Goal: Task Accomplishment & Management: Use online tool/utility

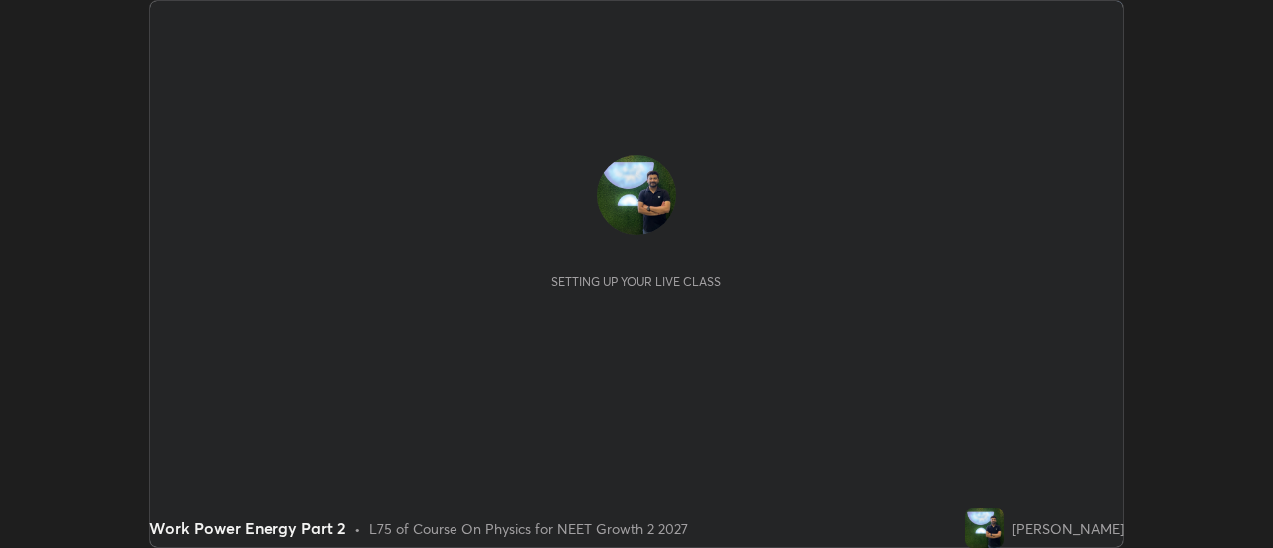
scroll to position [548, 1272]
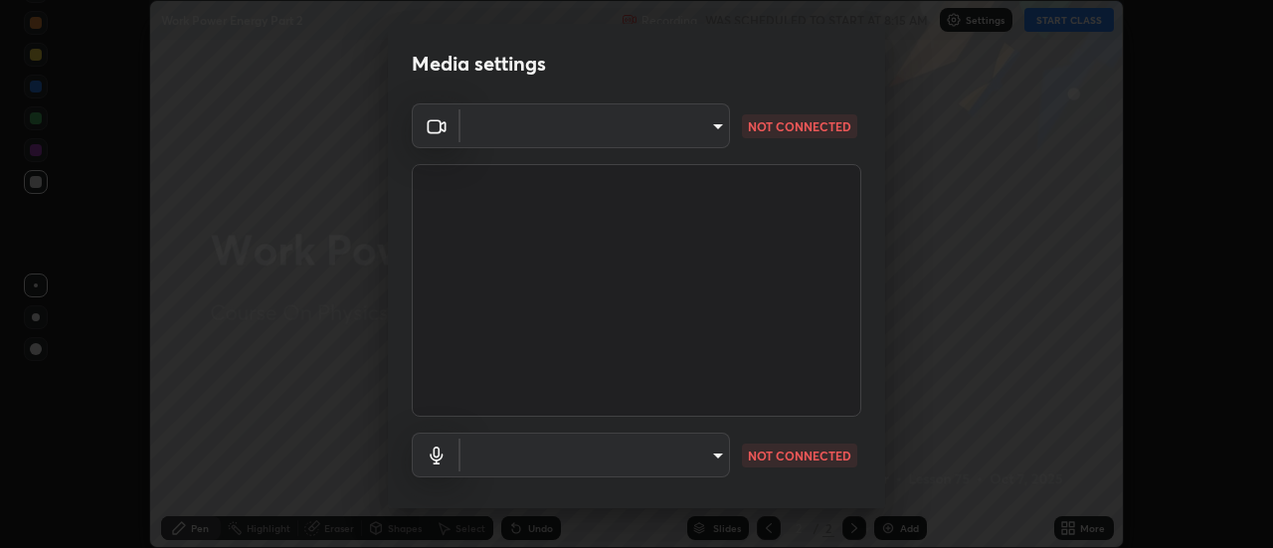
type input "751d449d604e4b96ecedde1e1f6f716fb17d1e84b34bafc94373a3023f52de87"
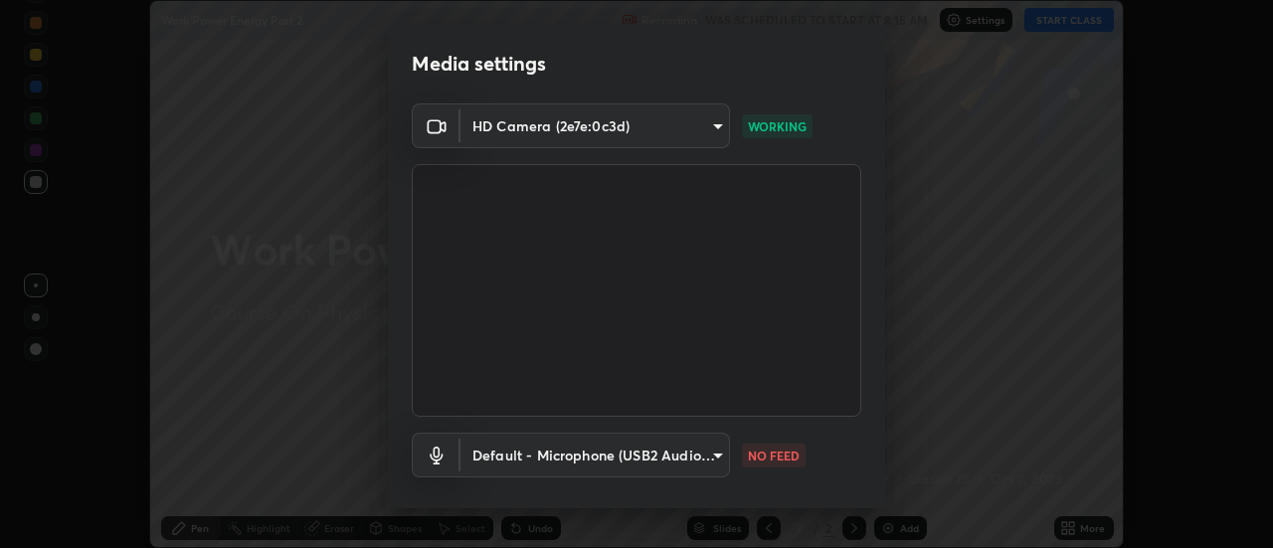
click at [692, 456] on body "Erase all Work Power Energy Part 2 Recording WAS SCHEDULED TO START AT 8:15 AM …" at bounding box center [636, 274] width 1273 height 548
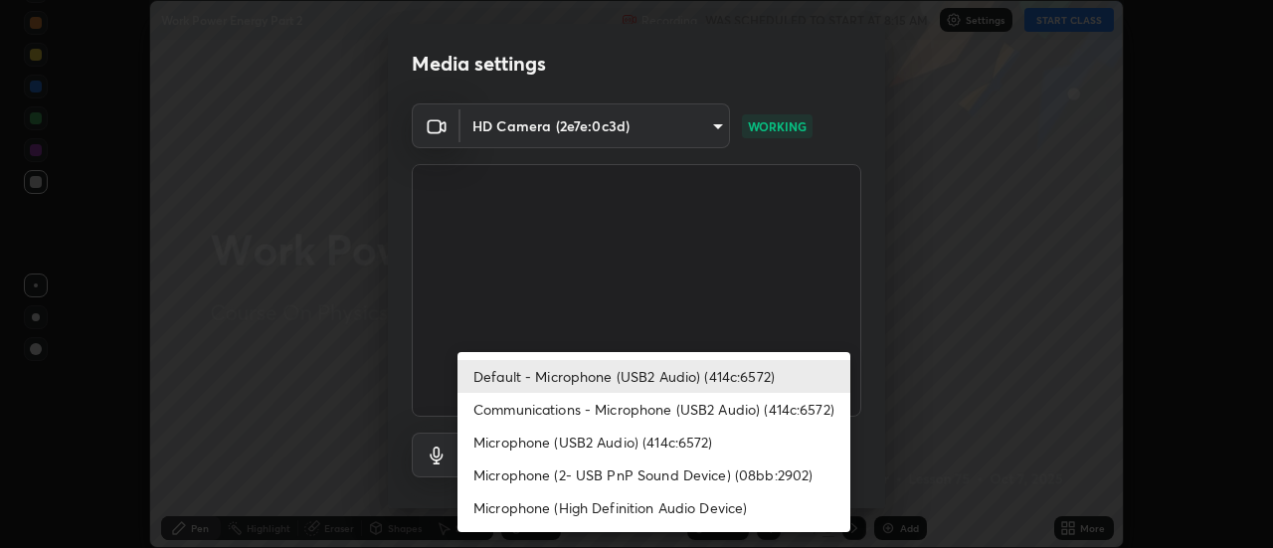
click at [672, 473] on li "Microphone (2- USB PnP Sound Device) (08bb:2902)" at bounding box center [653, 474] width 393 height 33
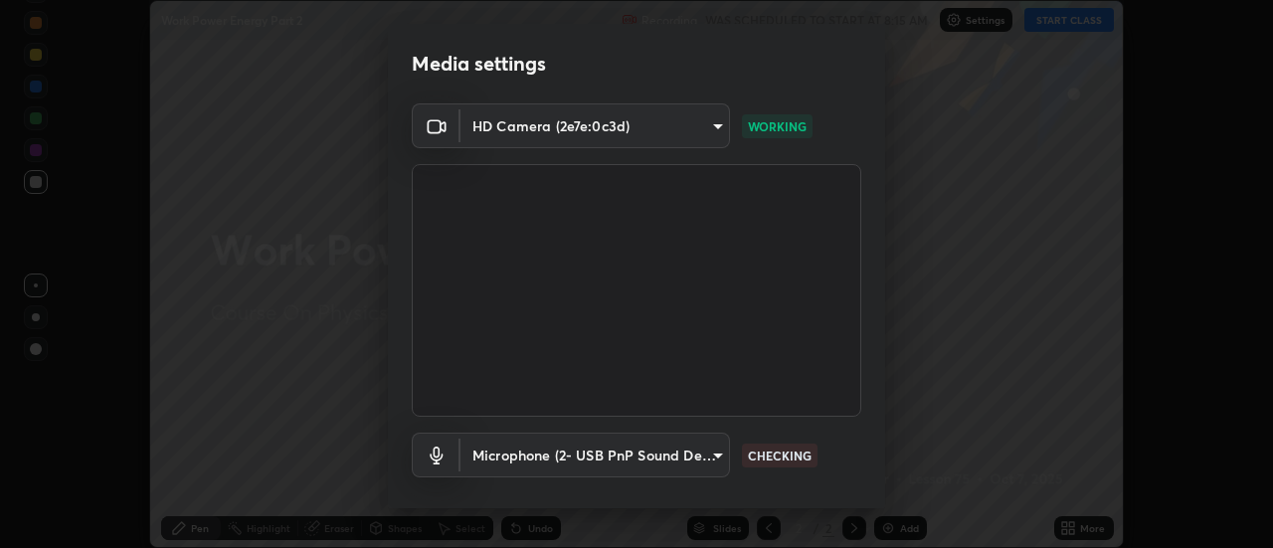
click at [672, 458] on body "Erase all Work Power Energy Part 2 Recording WAS SCHEDULED TO START AT 8:15 AM …" at bounding box center [636, 274] width 1273 height 548
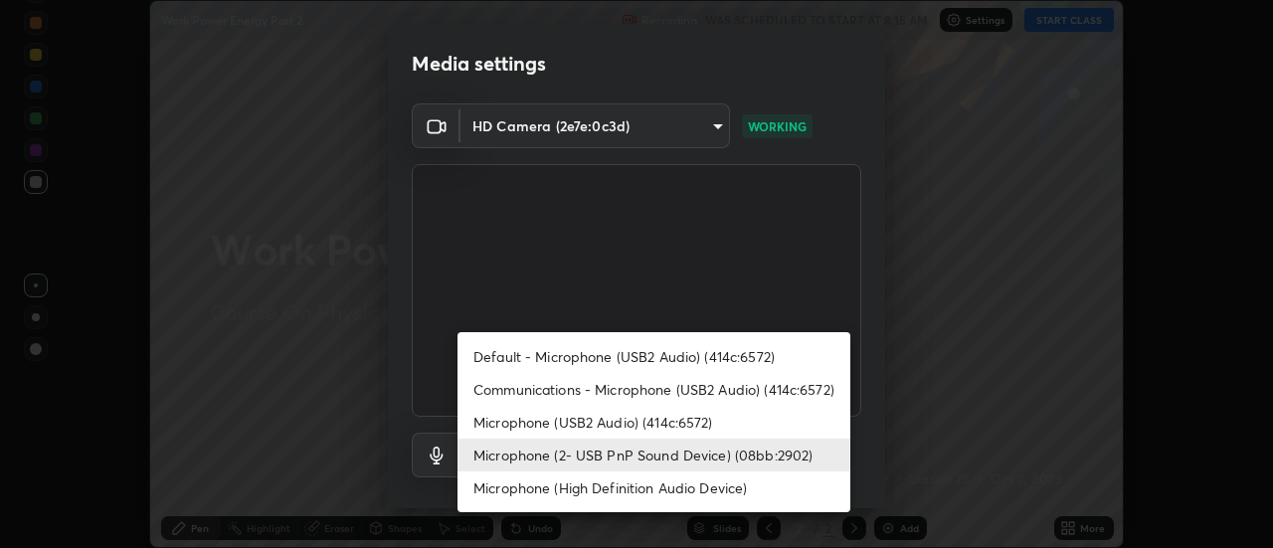
click at [677, 357] on li "Default - Microphone (USB2 Audio) (414c:6572)" at bounding box center [653, 356] width 393 height 33
type input "default"
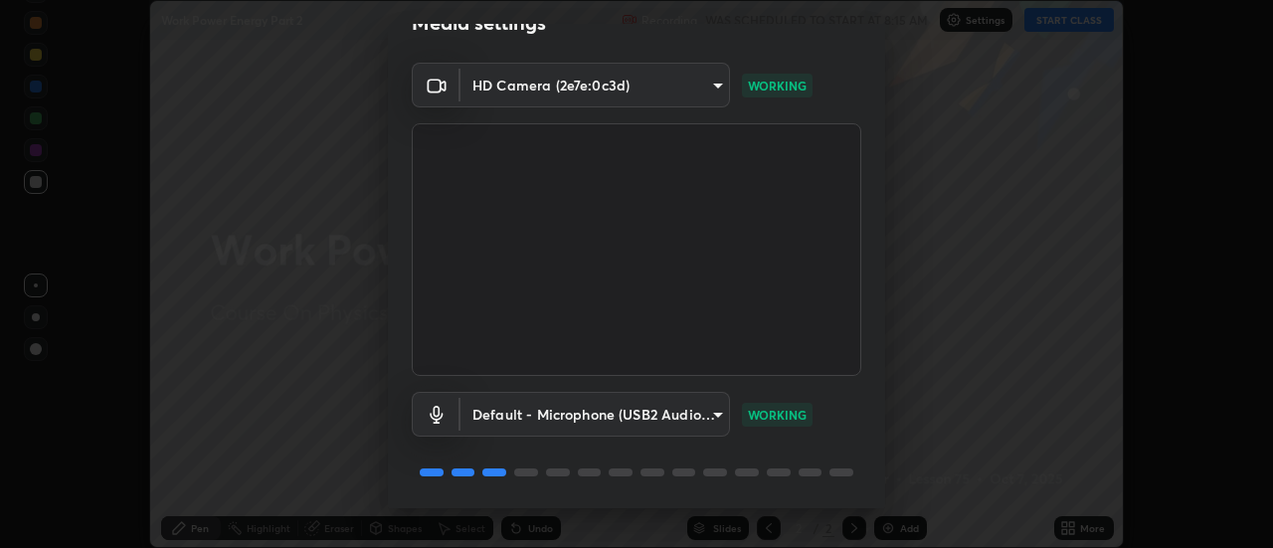
scroll to position [104, 0]
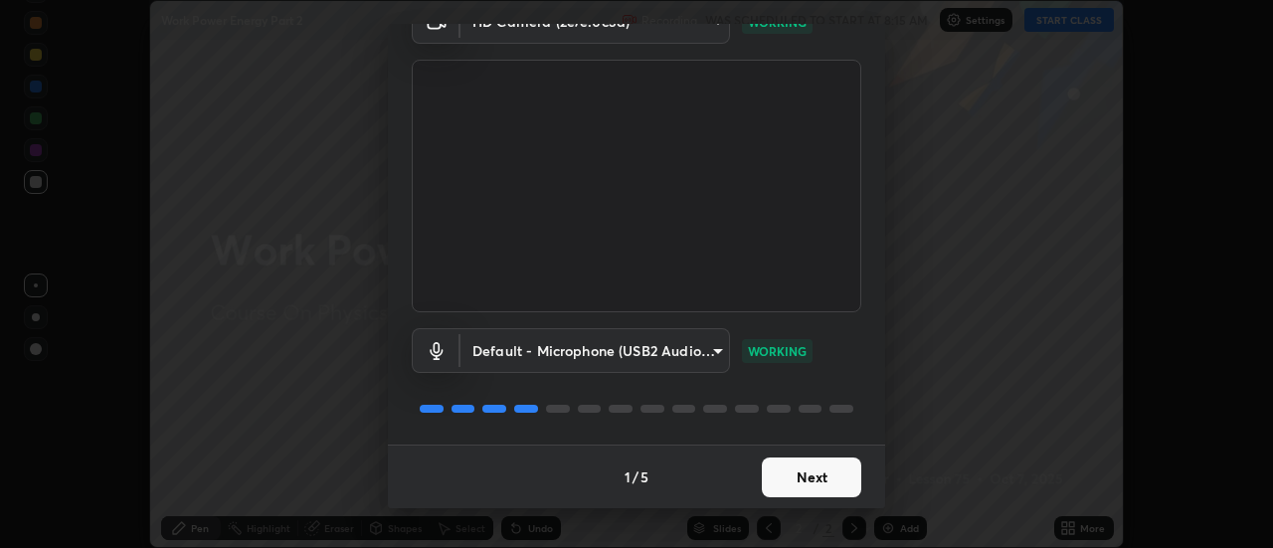
click at [807, 483] on button "Next" at bounding box center [811, 477] width 99 height 40
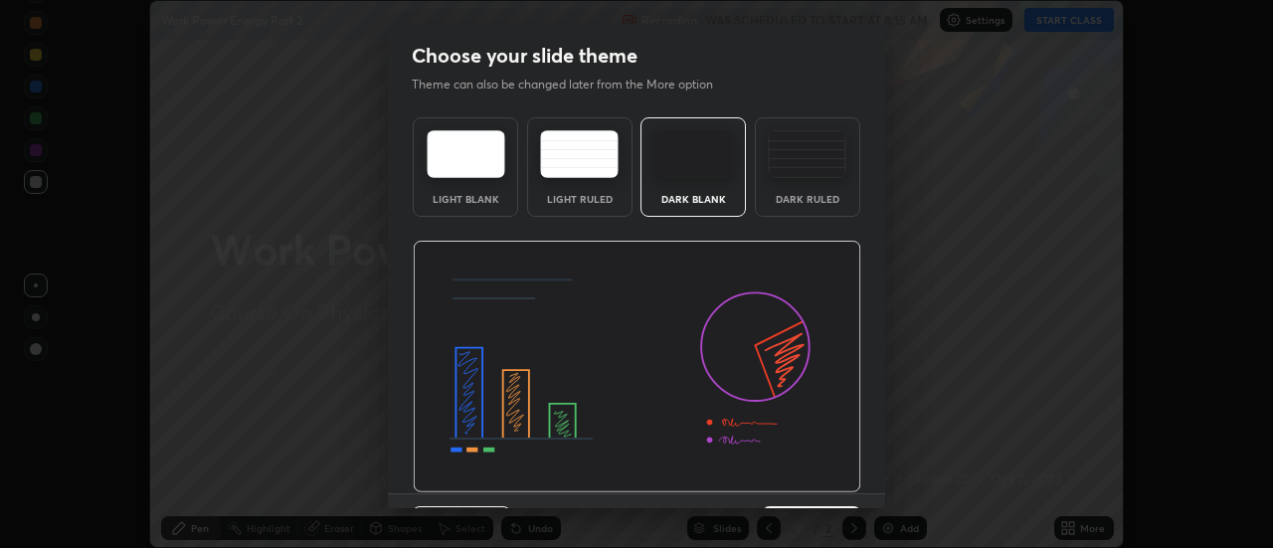
scroll to position [49, 0]
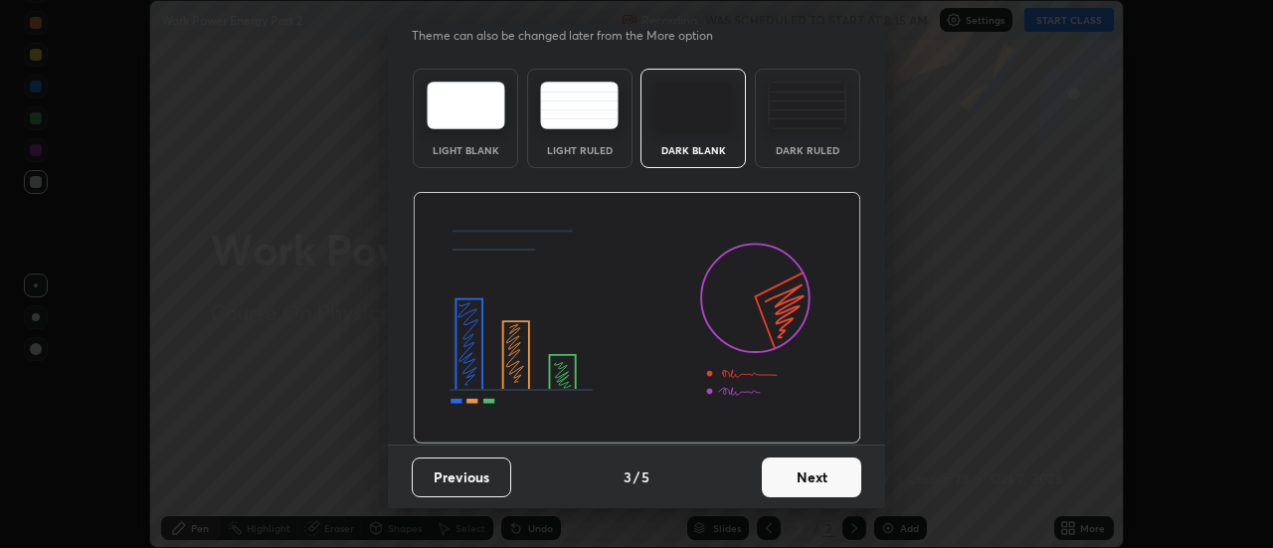
click at [811, 480] on button "Next" at bounding box center [811, 477] width 99 height 40
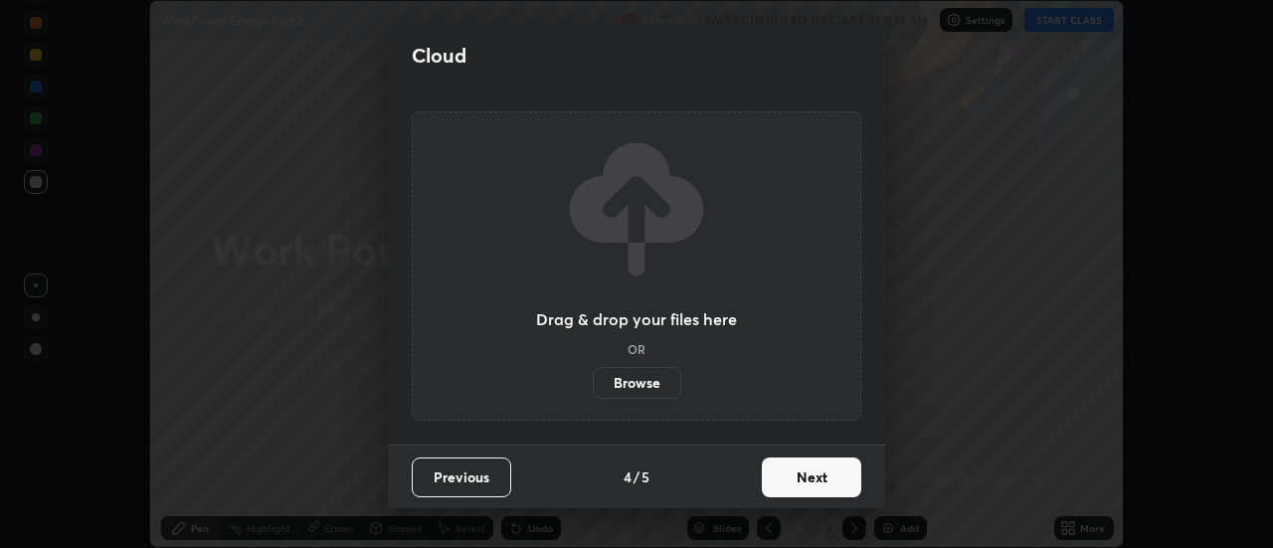
click at [812, 481] on button "Next" at bounding box center [811, 477] width 99 height 40
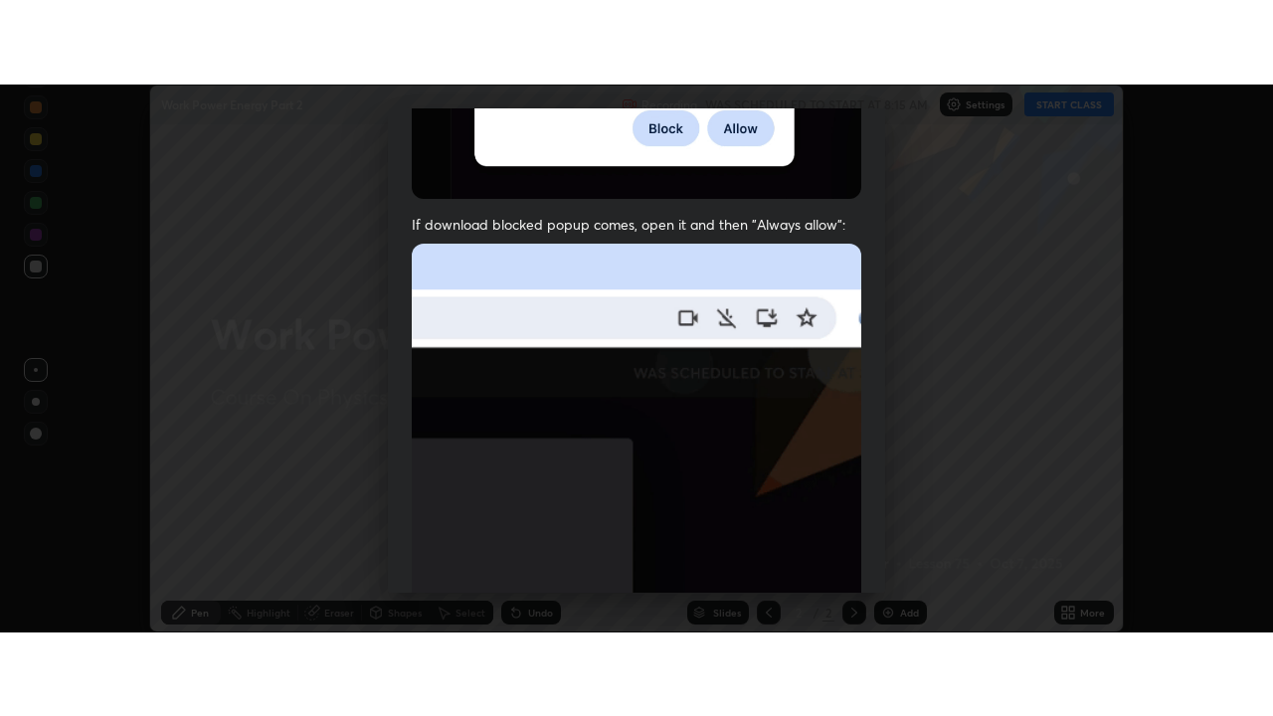
scroll to position [510, 0]
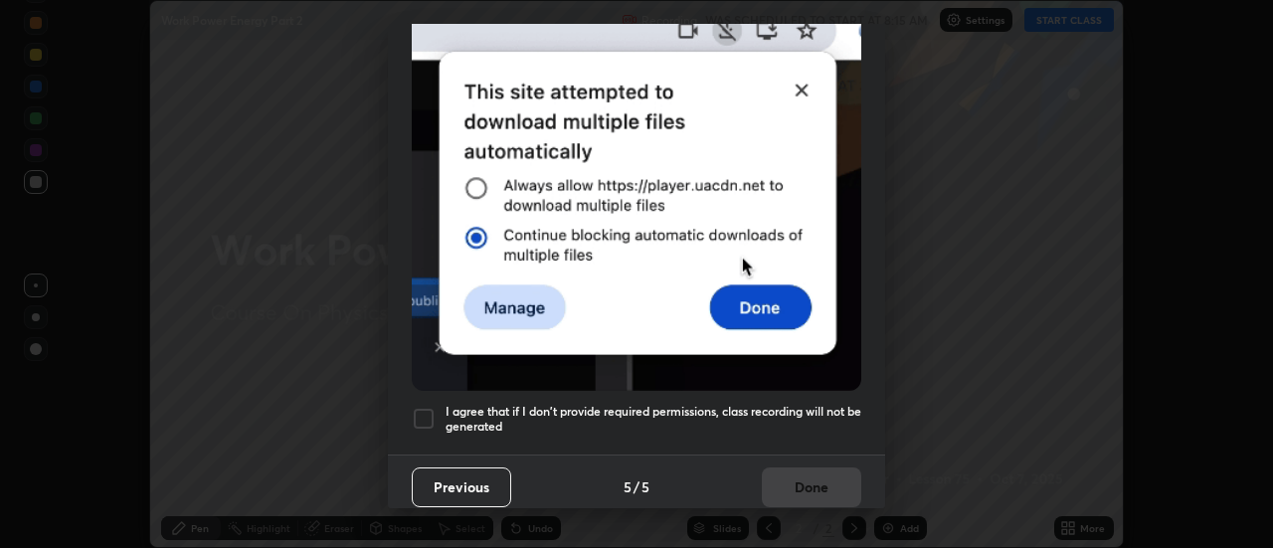
click at [803, 413] on h5 "I agree that if I don't provide required permissions, class recording will not …" at bounding box center [654, 419] width 416 height 31
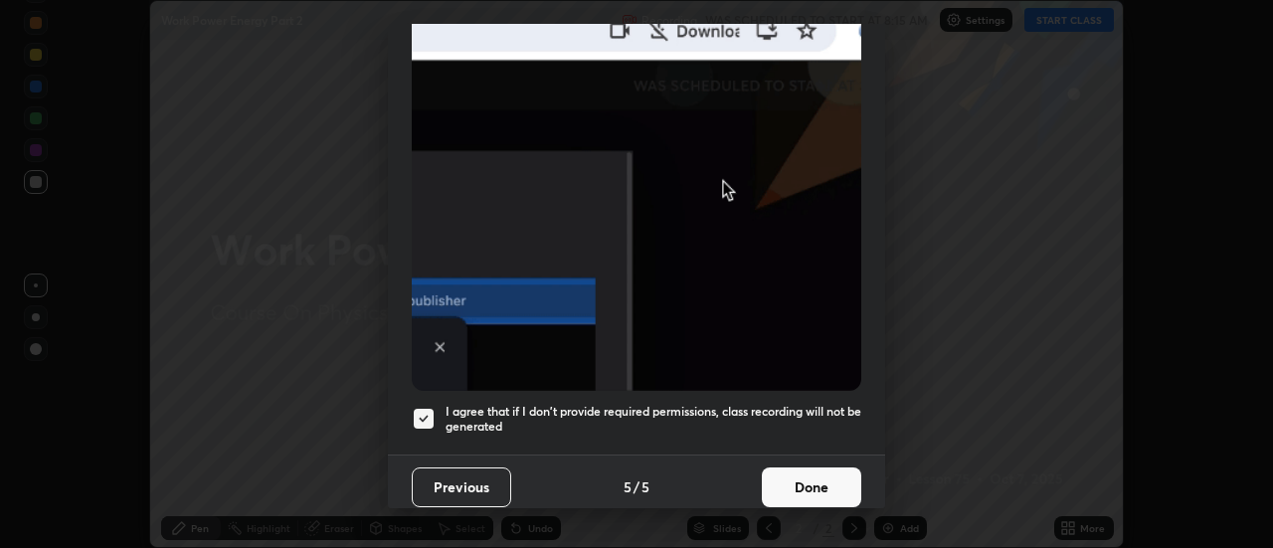
click at [812, 484] on button "Done" at bounding box center [811, 487] width 99 height 40
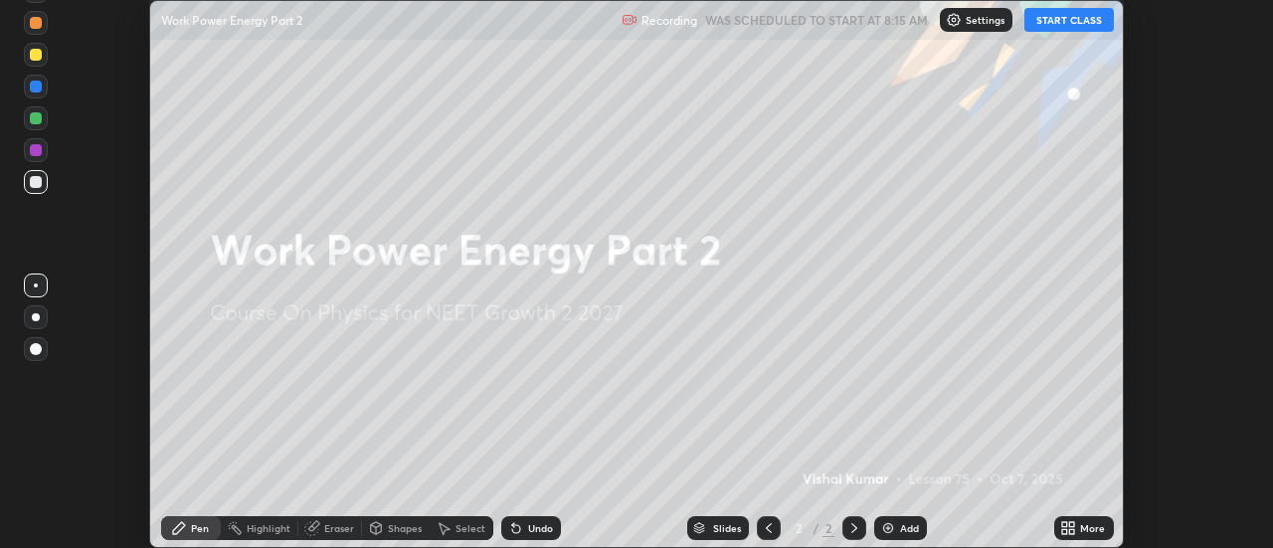
click at [1072, 530] on icon at bounding box center [1072, 531] width 5 height 5
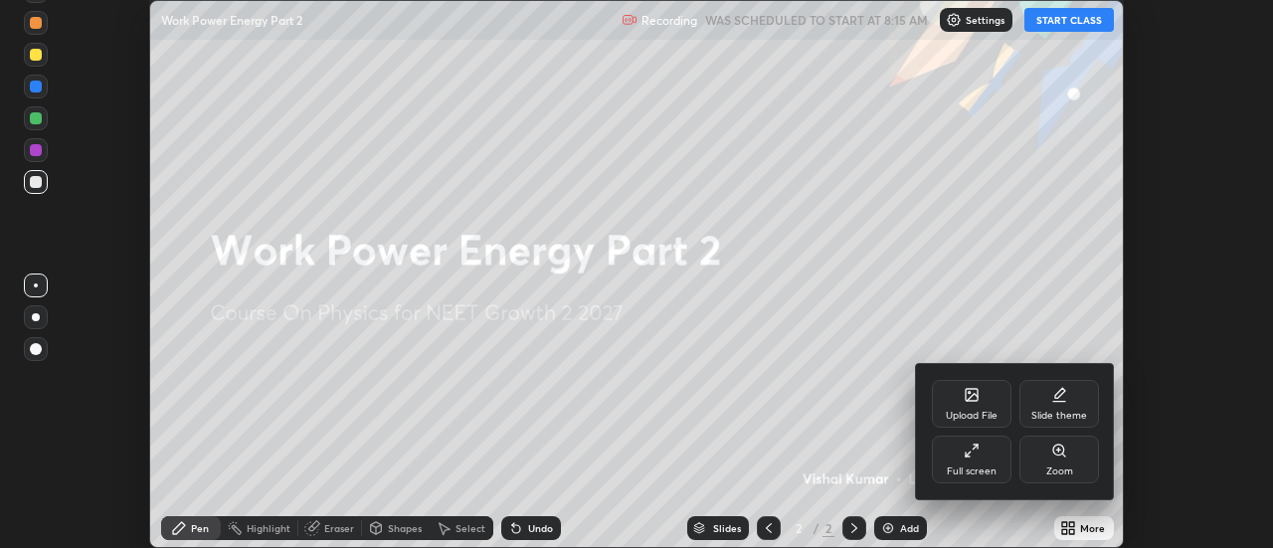
click at [989, 466] on div "Full screen" at bounding box center [972, 471] width 50 height 10
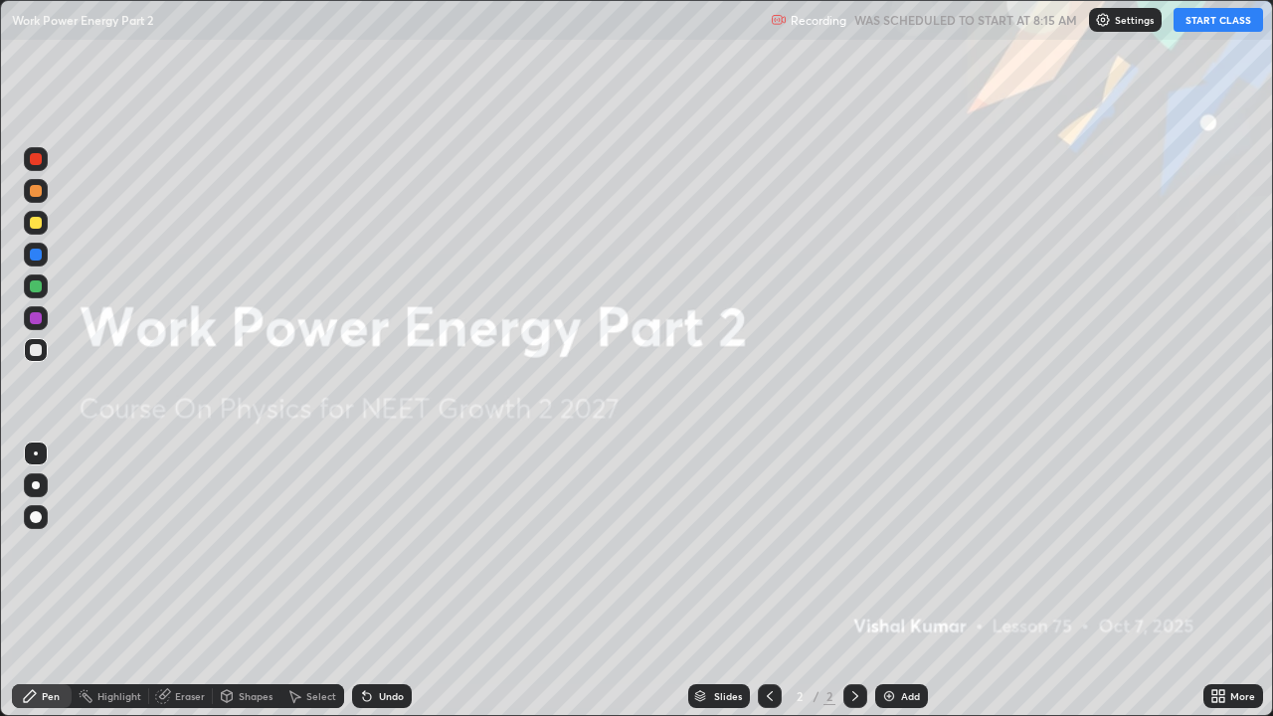
scroll to position [716, 1273]
click at [1204, 18] on button "START CLASS" at bounding box center [1217, 20] width 89 height 24
click at [39, 224] on div at bounding box center [36, 223] width 12 height 12
click at [38, 488] on div at bounding box center [36, 485] width 8 height 8
click at [896, 547] on div "Add" at bounding box center [901, 696] width 53 height 24
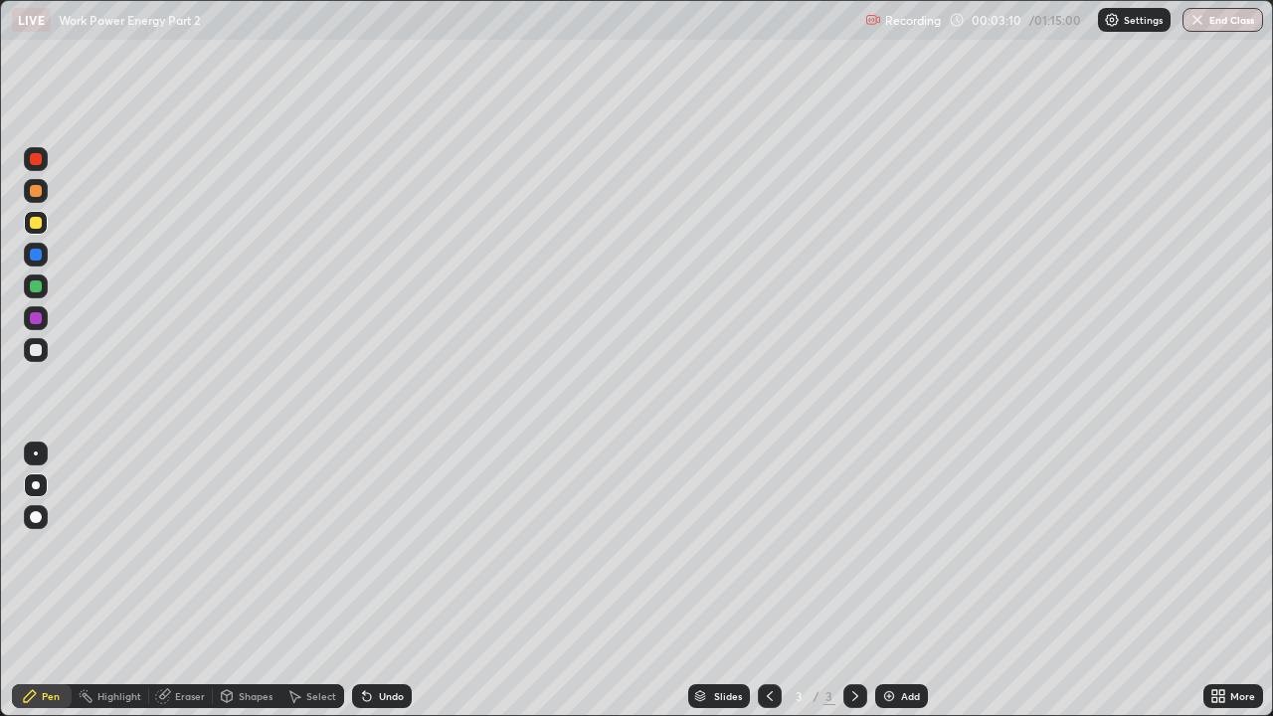
click at [191, 547] on div "Eraser" at bounding box center [181, 696] width 64 height 24
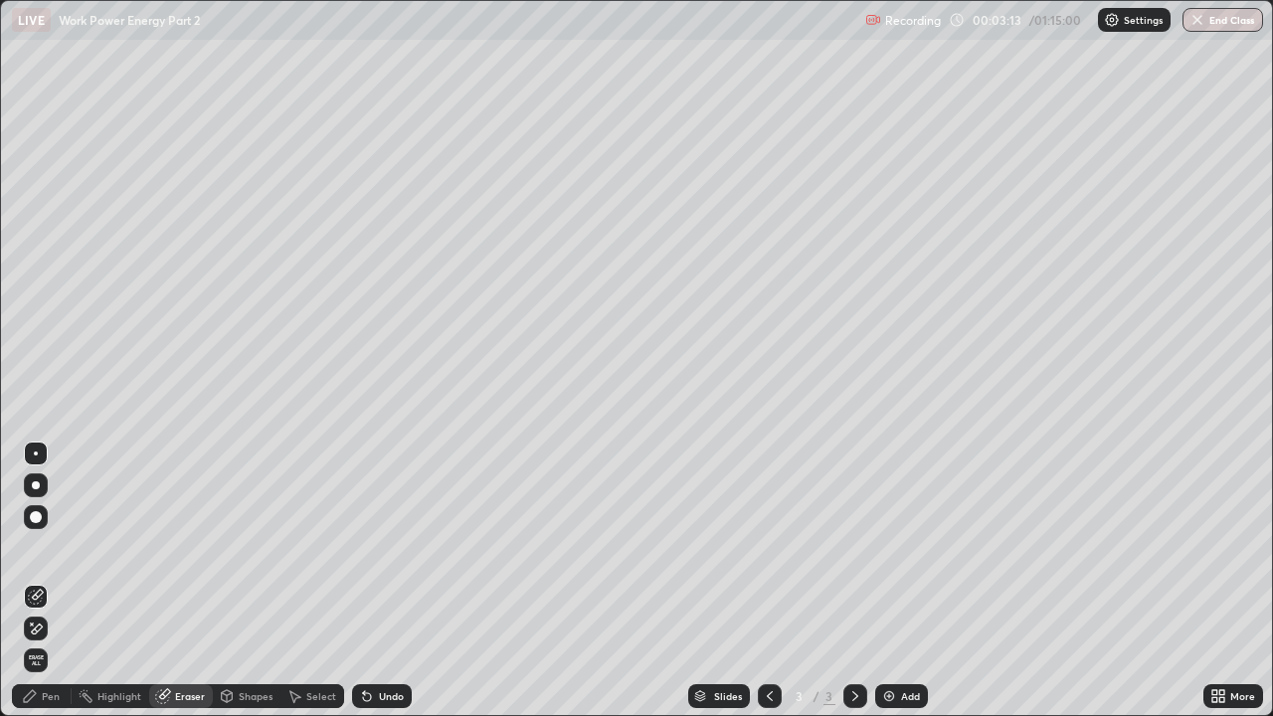
click at [42, 547] on div "Pen" at bounding box center [42, 696] width 60 height 24
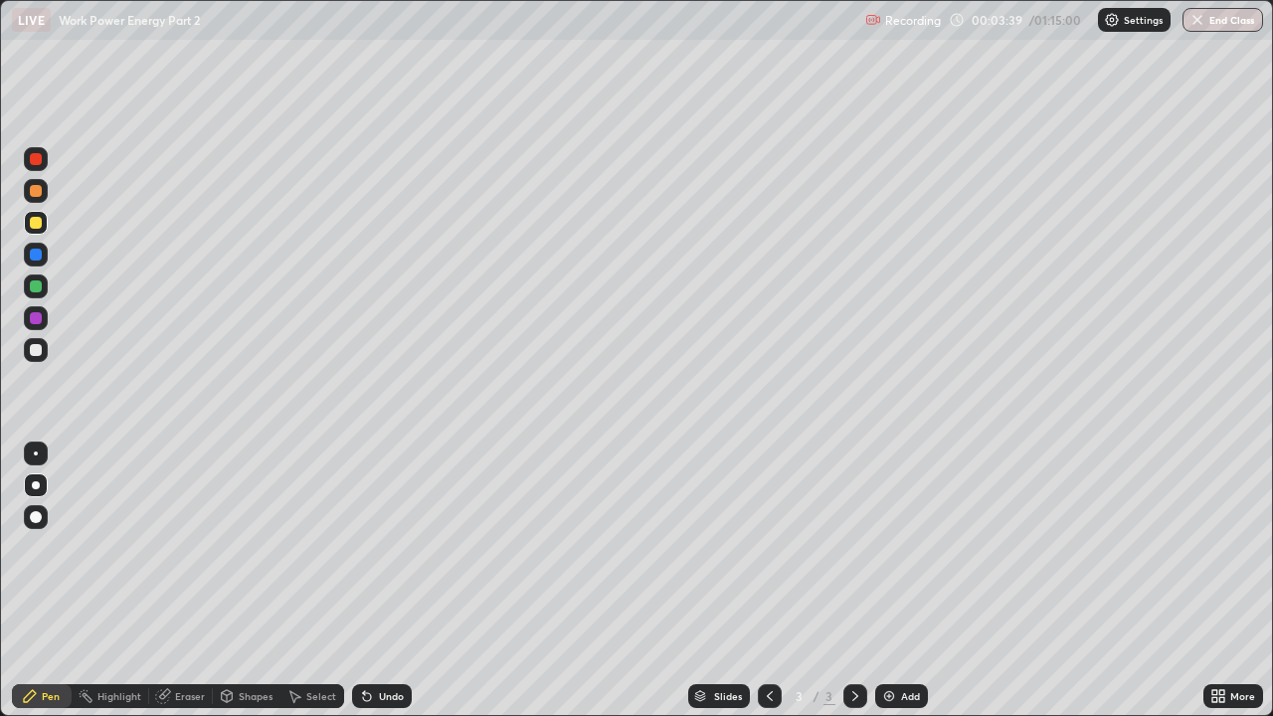
click at [35, 287] on div at bounding box center [36, 286] width 12 height 12
click at [189, 547] on div "Eraser" at bounding box center [190, 696] width 30 height 10
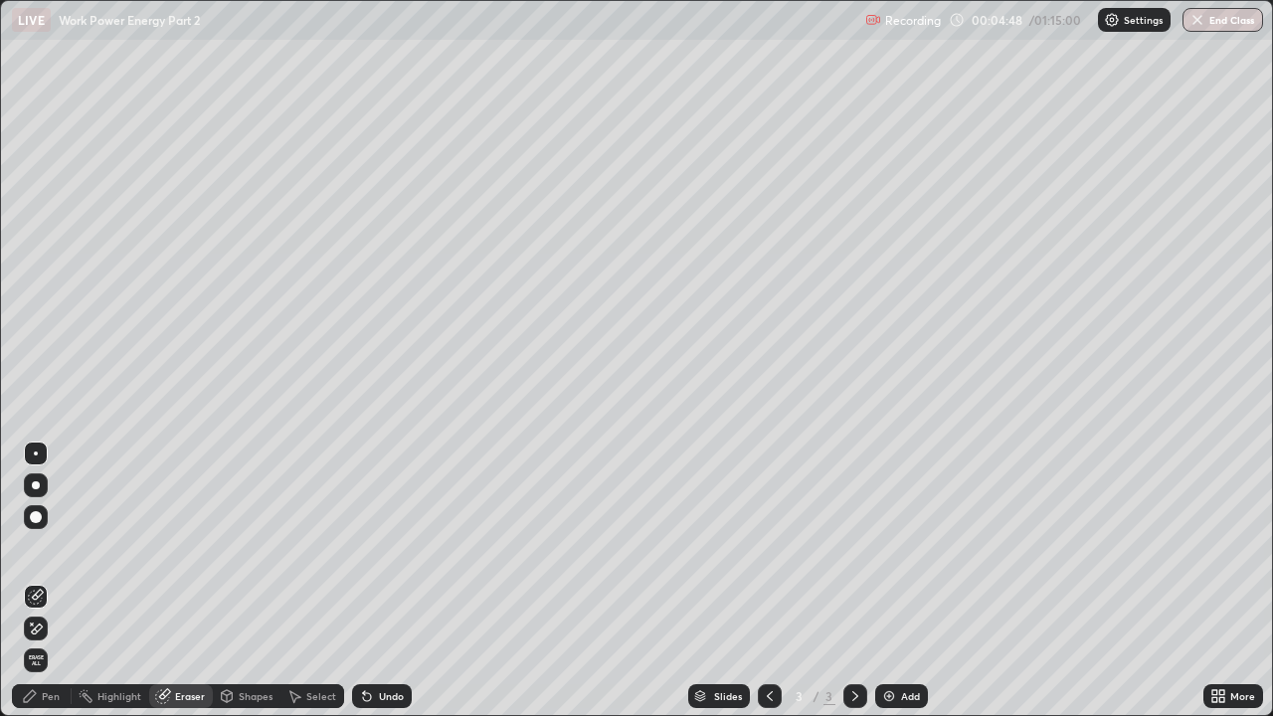
click at [45, 547] on div "Pen" at bounding box center [51, 696] width 18 height 10
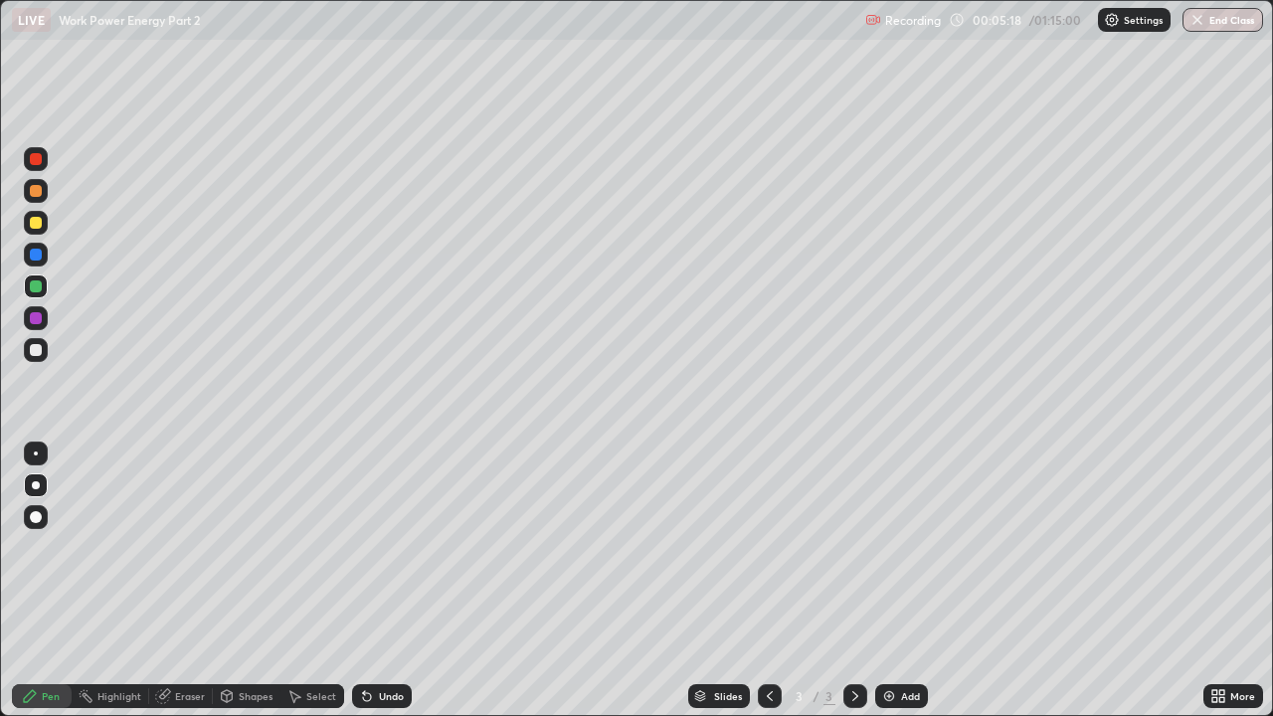
click at [908, 547] on div "Add" at bounding box center [910, 696] width 19 height 10
click at [379, 547] on div "Undo" at bounding box center [391, 696] width 25 height 10
click at [375, 547] on div "Undo" at bounding box center [382, 696] width 60 height 24
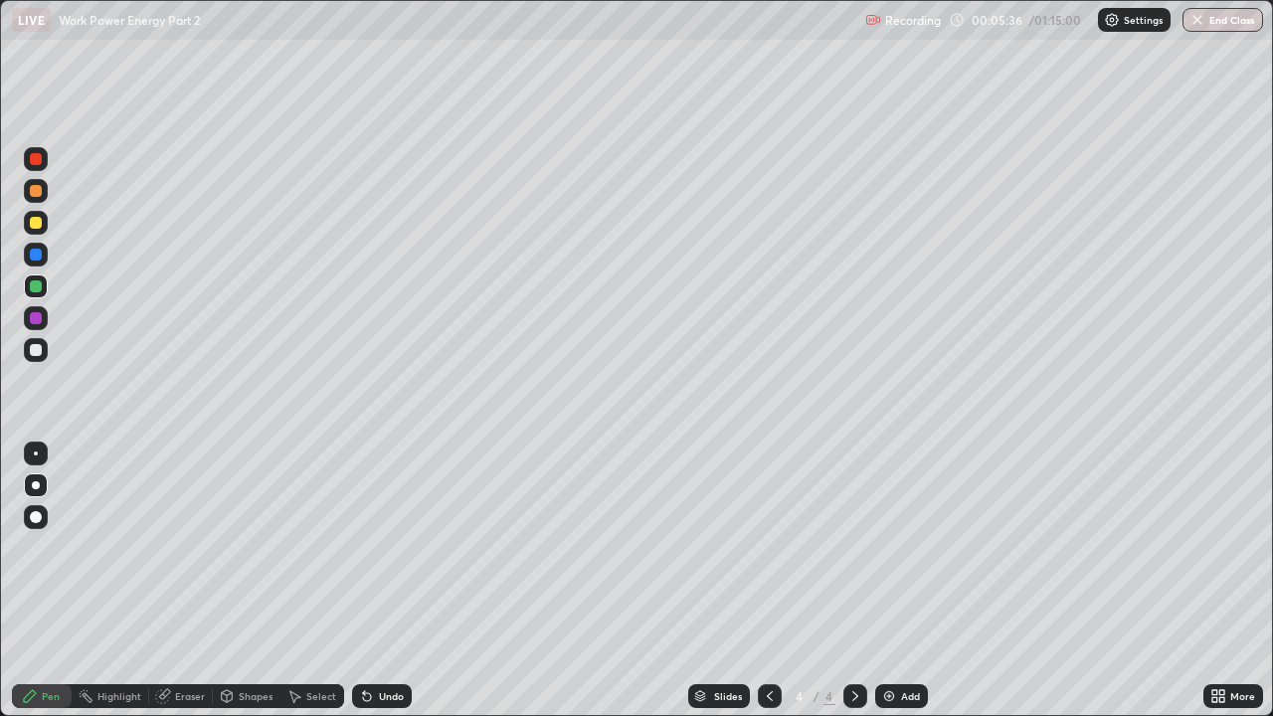
click at [28, 348] on div at bounding box center [36, 350] width 24 height 24
click at [387, 547] on div "Undo" at bounding box center [391, 696] width 25 height 10
click at [380, 547] on div "Undo" at bounding box center [391, 696] width 25 height 10
click at [379, 547] on div "Undo" at bounding box center [391, 696] width 25 height 10
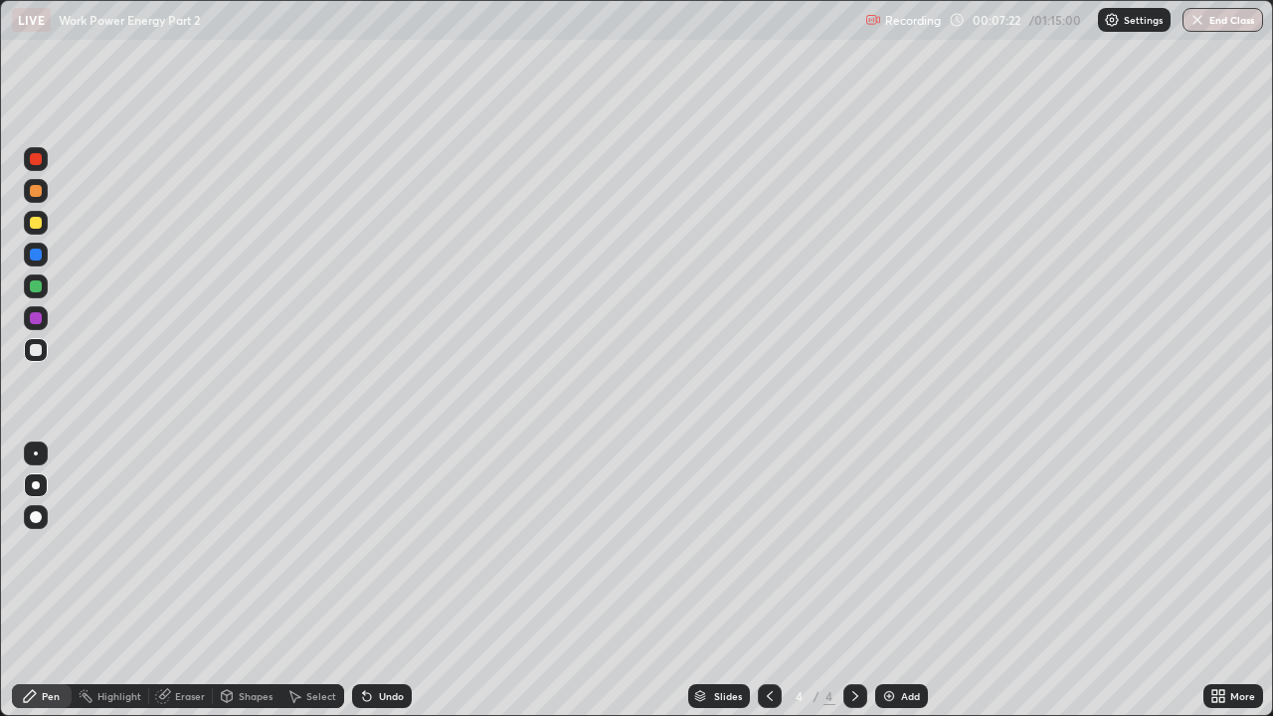
click at [379, 547] on div "Undo" at bounding box center [391, 696] width 25 height 10
click at [391, 547] on div "Undo" at bounding box center [391, 696] width 25 height 10
click at [43, 315] on div at bounding box center [36, 318] width 24 height 24
click at [31, 291] on div at bounding box center [36, 286] width 24 height 24
click at [38, 222] on div at bounding box center [36, 223] width 12 height 12
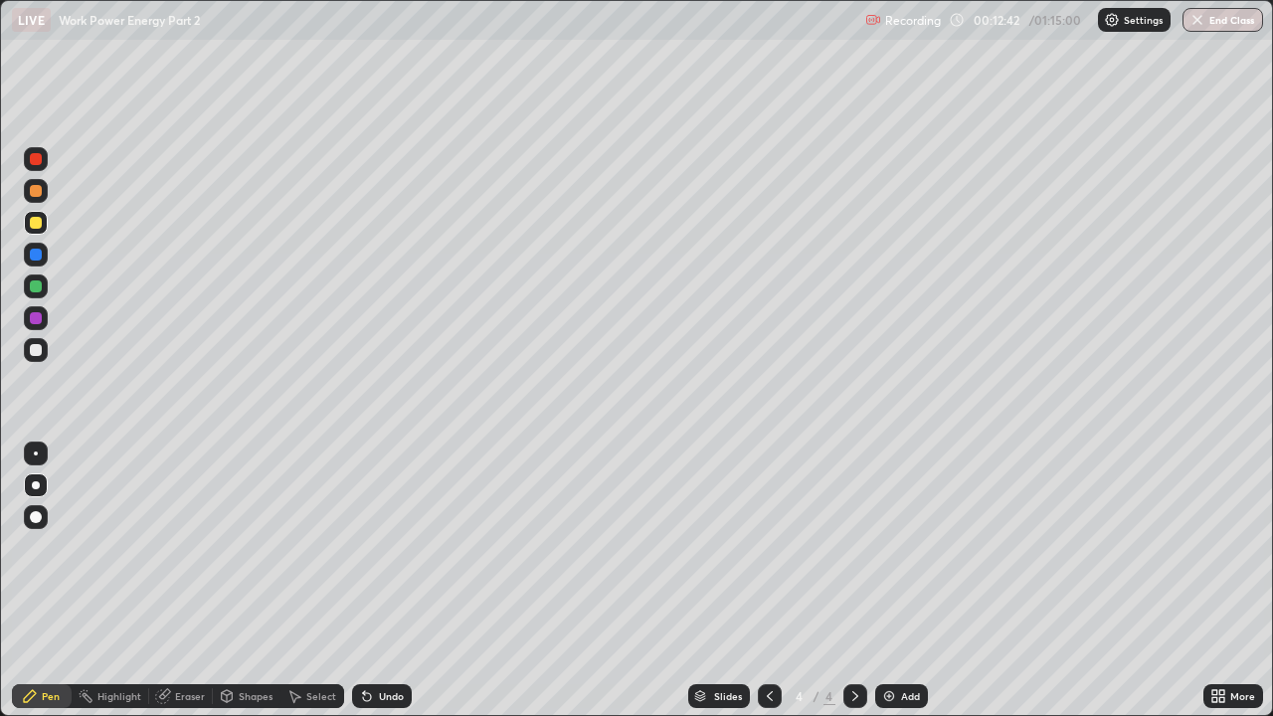
click at [764, 547] on icon at bounding box center [770, 696] width 16 height 16
click at [851, 547] on icon at bounding box center [855, 696] width 16 height 16
click at [897, 547] on div "Add" at bounding box center [901, 696] width 53 height 24
click at [26, 357] on div at bounding box center [36, 350] width 24 height 24
click at [909, 547] on div "Add" at bounding box center [910, 696] width 19 height 10
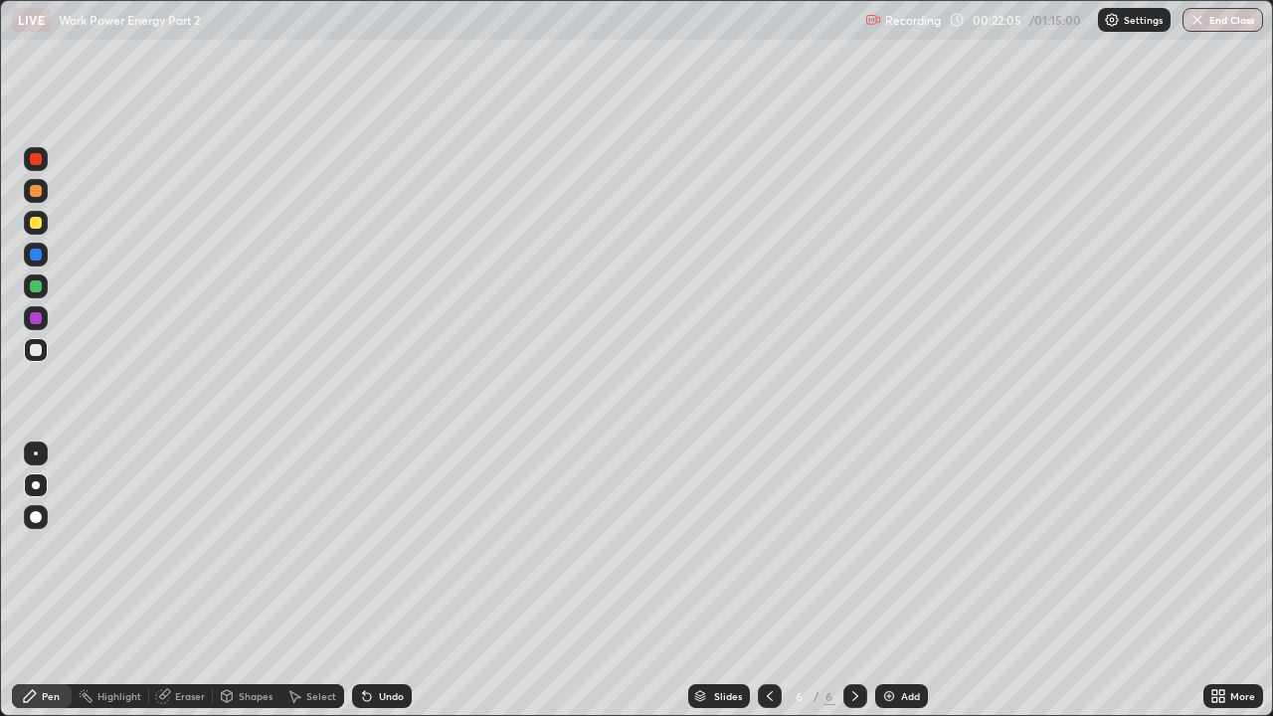
click at [34, 224] on div at bounding box center [36, 223] width 12 height 12
click at [363, 547] on icon at bounding box center [364, 692] width 2 height 2
click at [370, 547] on icon at bounding box center [367, 696] width 16 height 16
click at [373, 547] on div "Undo" at bounding box center [382, 696] width 60 height 24
click at [374, 547] on div "Undo" at bounding box center [382, 696] width 60 height 24
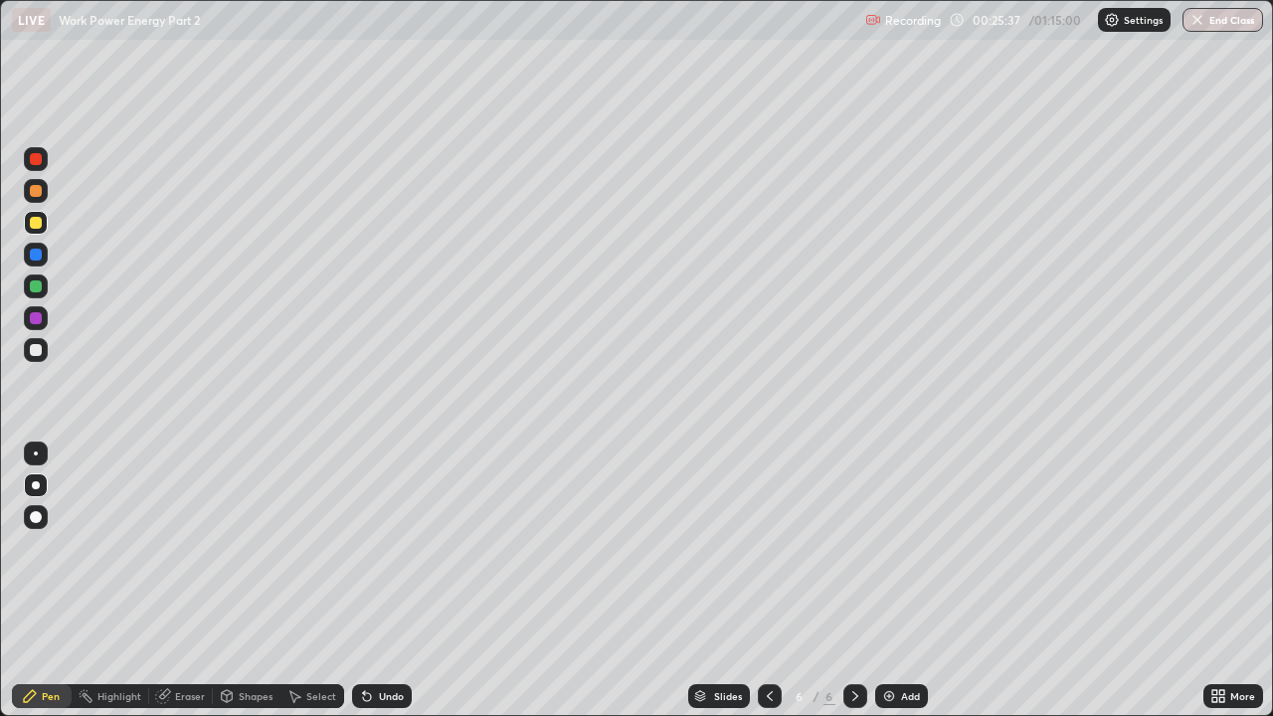
click at [768, 547] on icon at bounding box center [770, 696] width 16 height 16
click at [886, 547] on img at bounding box center [889, 696] width 16 height 16
click at [34, 353] on div at bounding box center [36, 350] width 12 height 12
click at [778, 547] on div at bounding box center [770, 696] width 24 height 24
click at [768, 547] on icon at bounding box center [770, 696] width 16 height 16
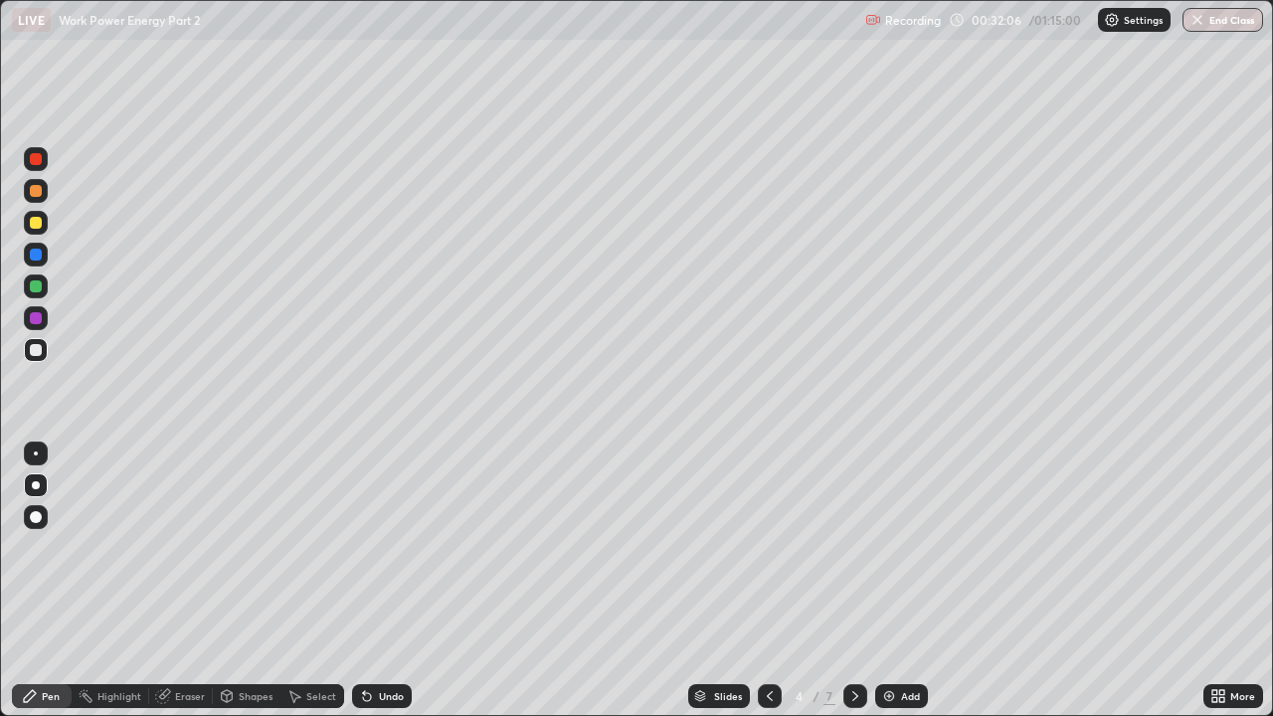
click at [775, 547] on icon at bounding box center [770, 696] width 16 height 16
click at [768, 547] on icon at bounding box center [770, 696] width 16 height 16
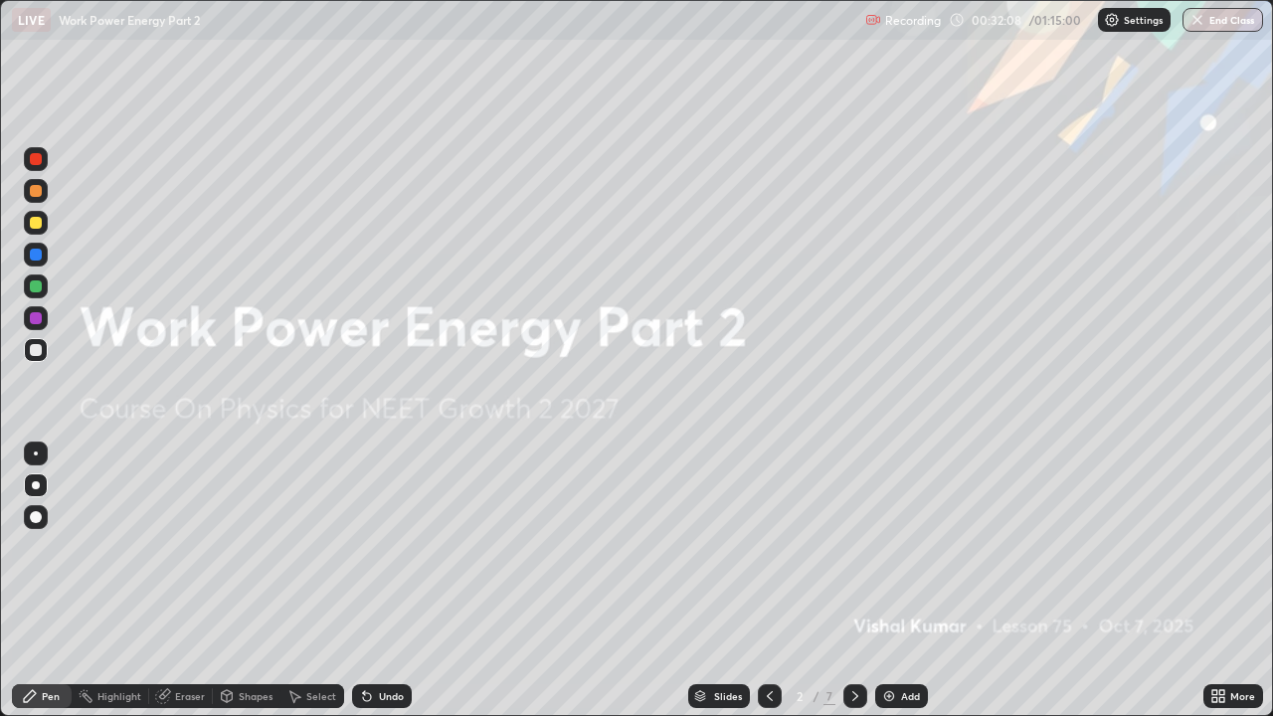
click at [853, 547] on icon at bounding box center [855, 696] width 16 height 16
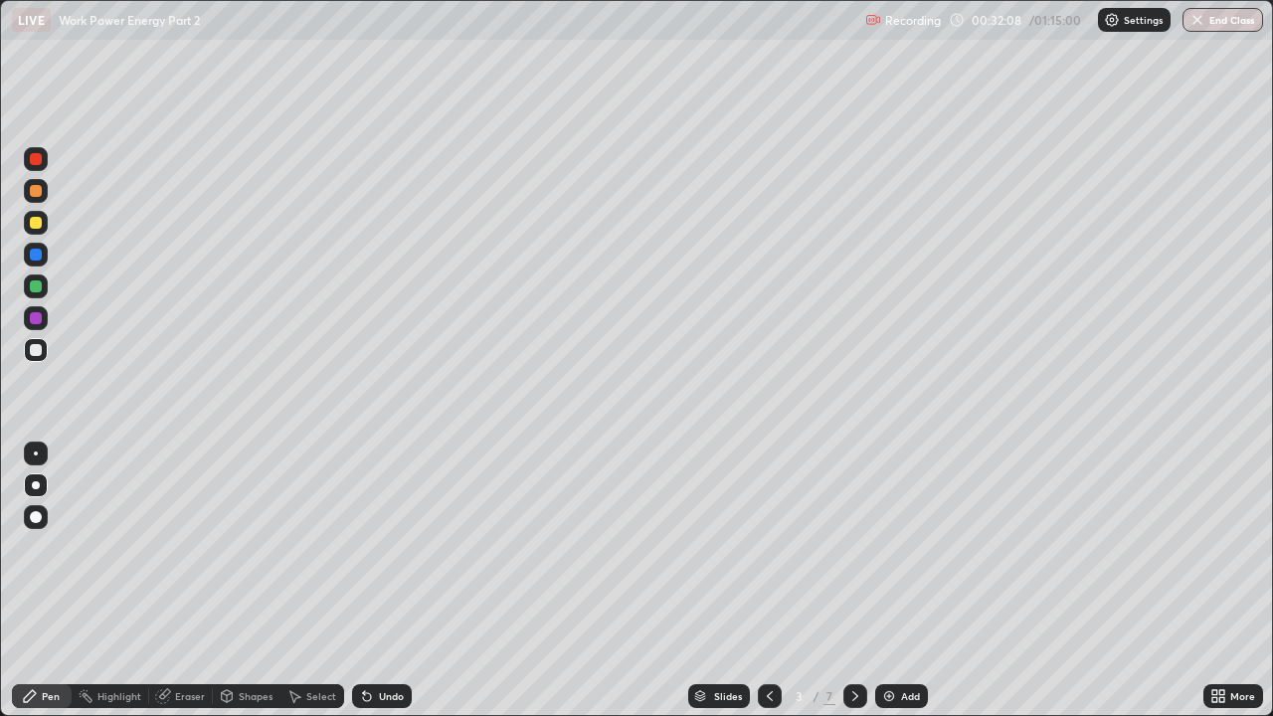
click at [852, 547] on icon at bounding box center [855, 696] width 6 height 10
click at [854, 547] on icon at bounding box center [855, 696] width 6 height 10
click at [855, 547] on icon at bounding box center [855, 696] width 16 height 16
click at [193, 547] on div "Eraser" at bounding box center [190, 696] width 30 height 10
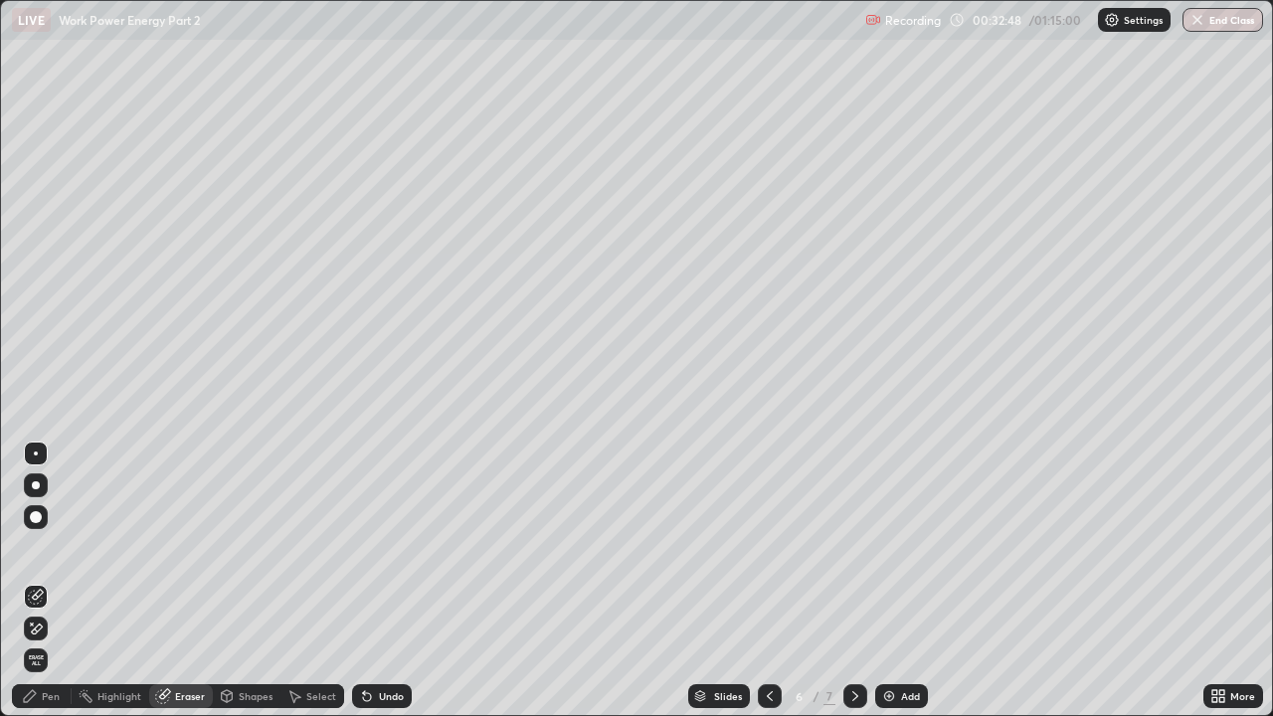
click at [52, 547] on div "Pen" at bounding box center [51, 696] width 18 height 10
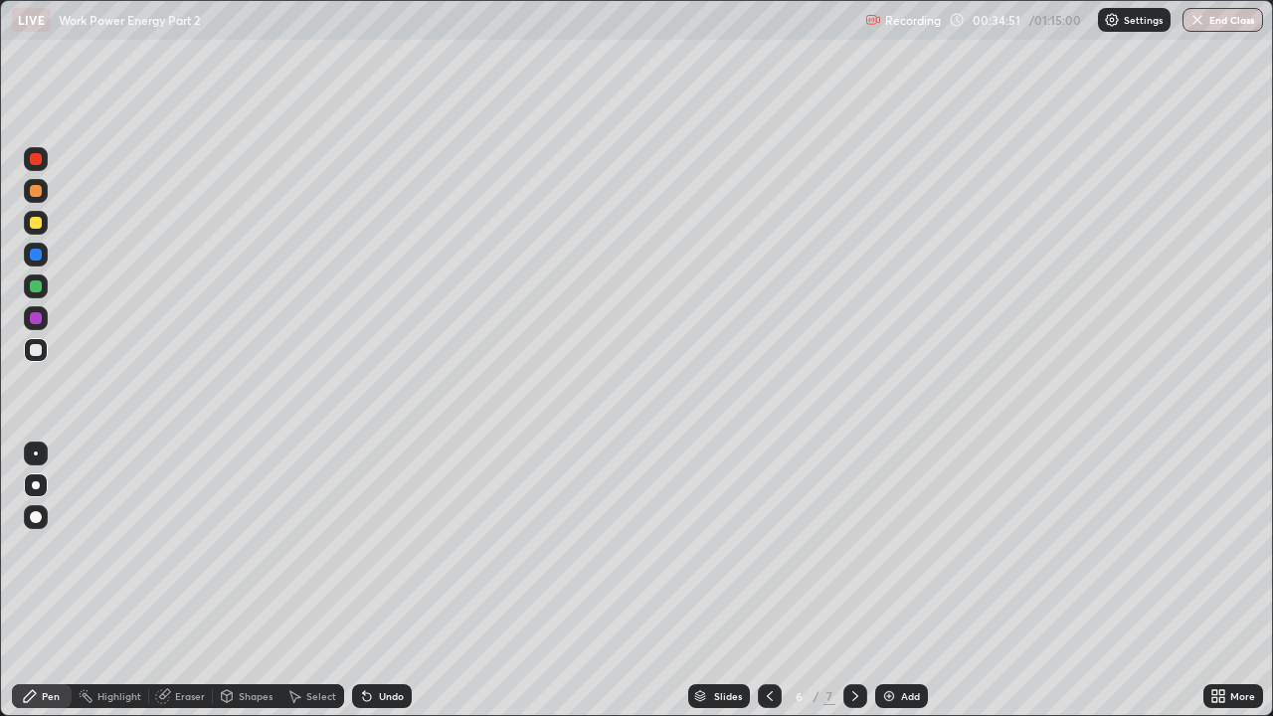
click at [32, 285] on div at bounding box center [36, 286] width 12 height 12
click at [41, 190] on div at bounding box center [36, 191] width 12 height 12
click at [854, 547] on icon at bounding box center [855, 696] width 6 height 10
click at [37, 350] on div at bounding box center [36, 350] width 12 height 12
click at [41, 320] on div at bounding box center [36, 318] width 12 height 12
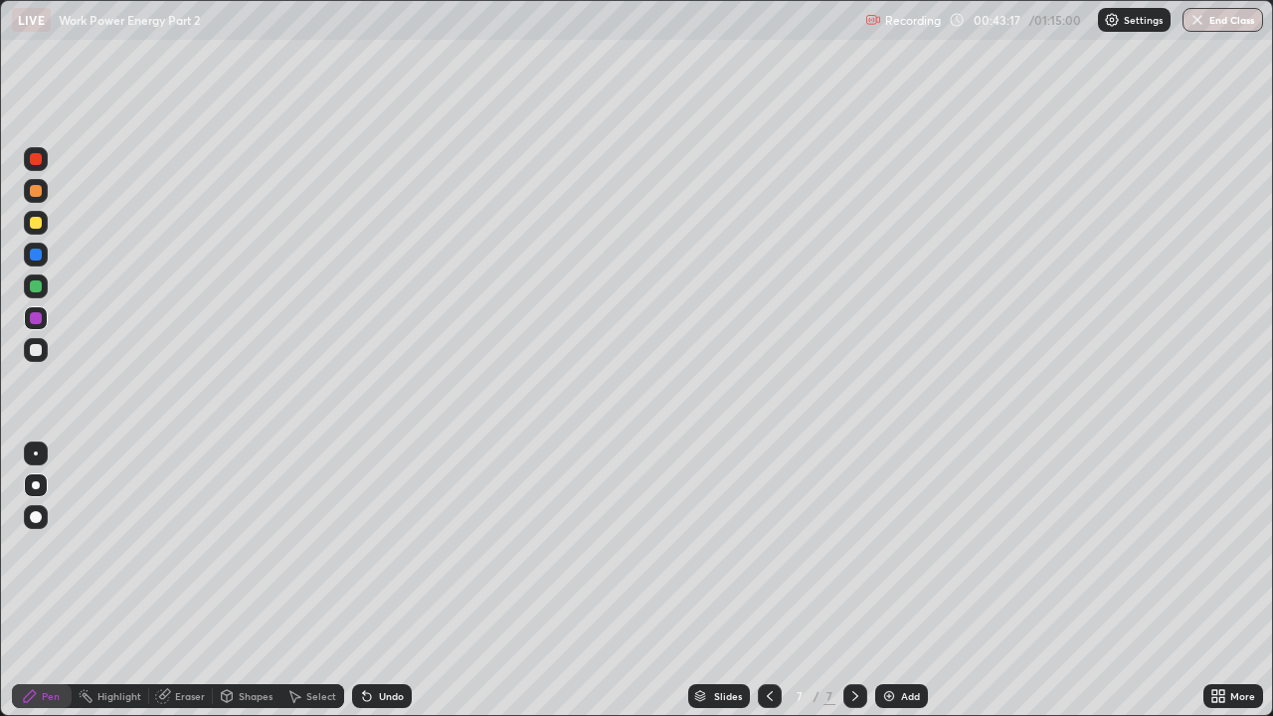
click at [36, 288] on div at bounding box center [36, 286] width 12 height 12
click at [881, 547] on img at bounding box center [889, 696] width 16 height 16
click at [39, 225] on div at bounding box center [36, 223] width 12 height 12
click at [37, 158] on div at bounding box center [36, 159] width 12 height 12
click at [37, 220] on div at bounding box center [36, 223] width 12 height 12
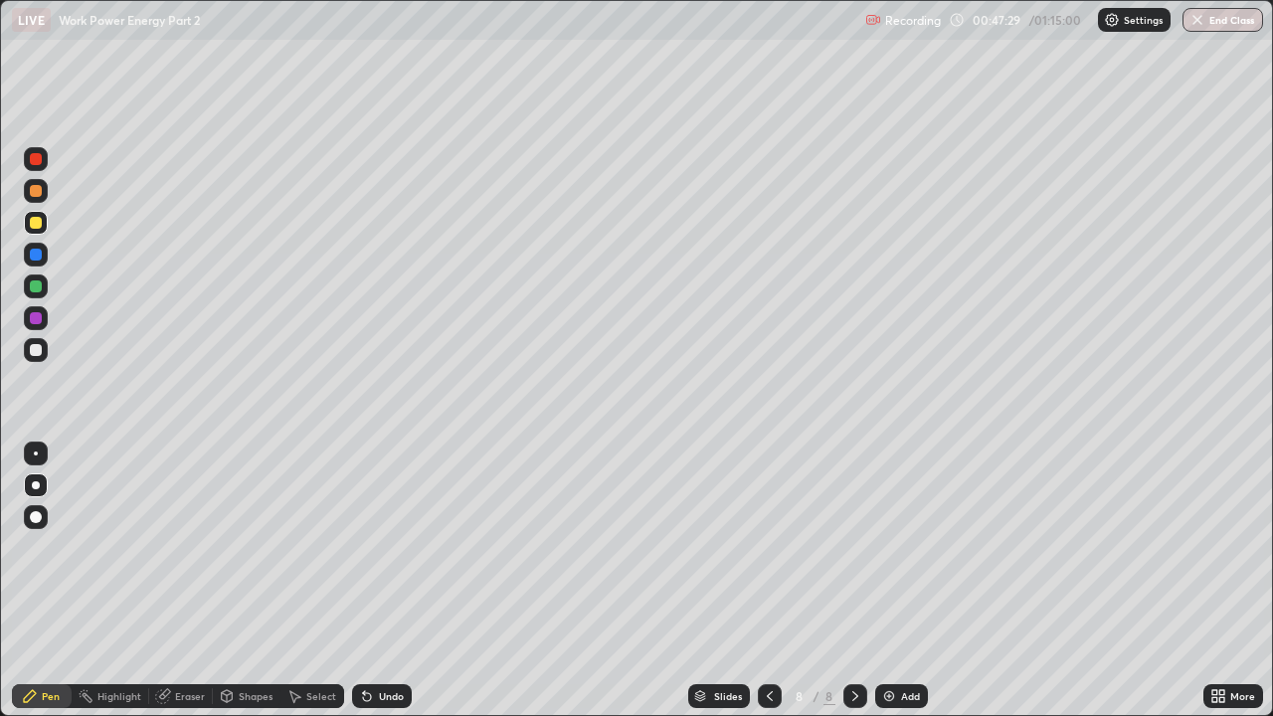
click at [246, 547] on div "Shapes" at bounding box center [256, 696] width 34 height 10
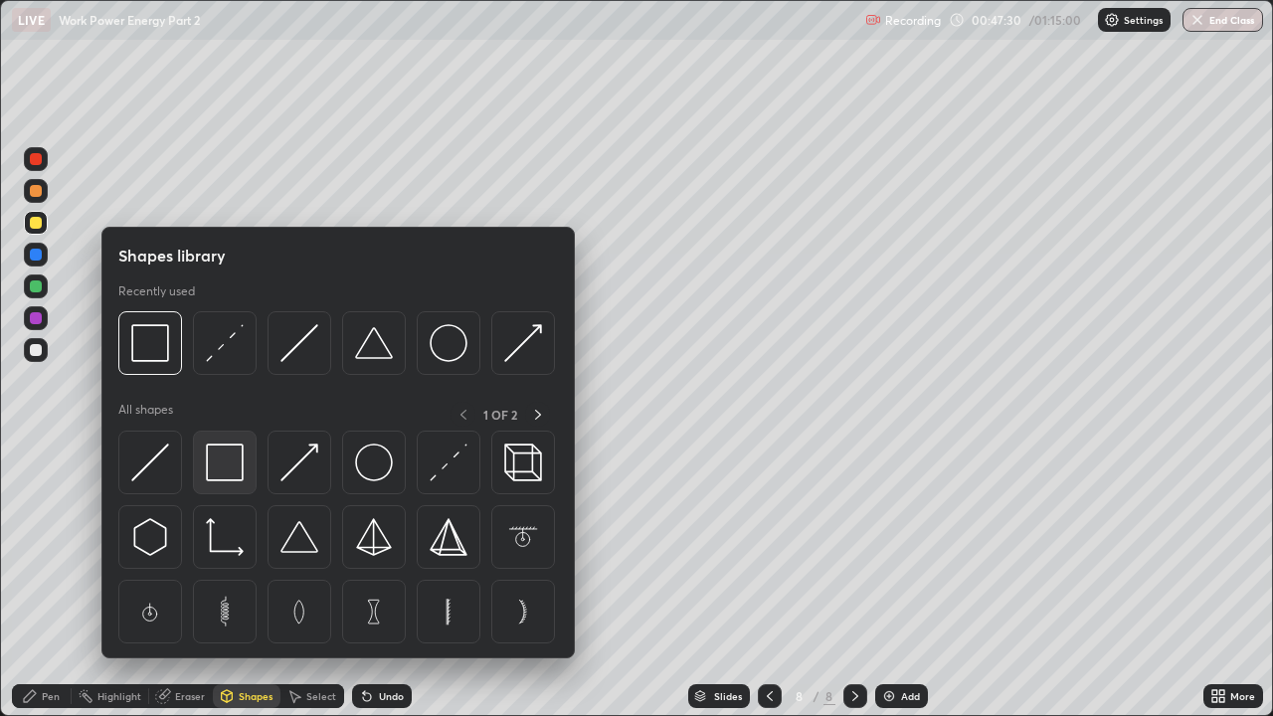
click at [230, 467] on img at bounding box center [225, 463] width 38 height 38
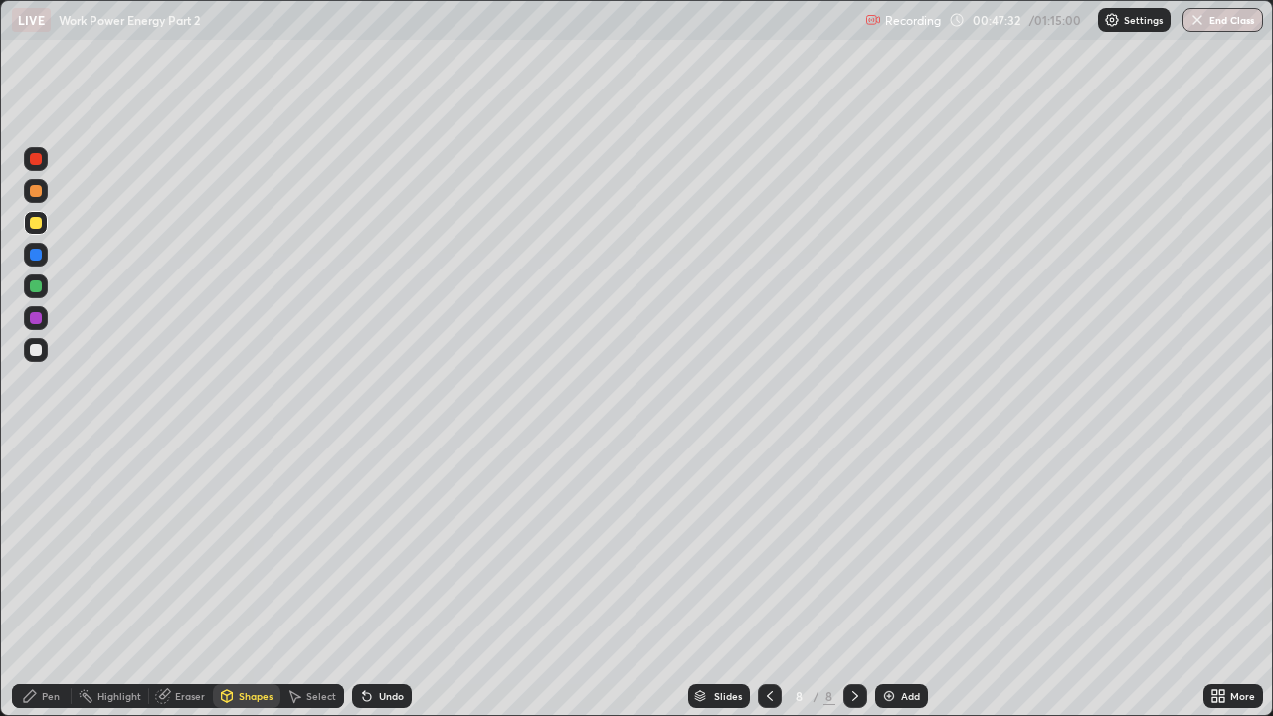
click at [33, 350] on div at bounding box center [36, 350] width 12 height 12
click at [240, 547] on div "Shapes" at bounding box center [256, 696] width 34 height 10
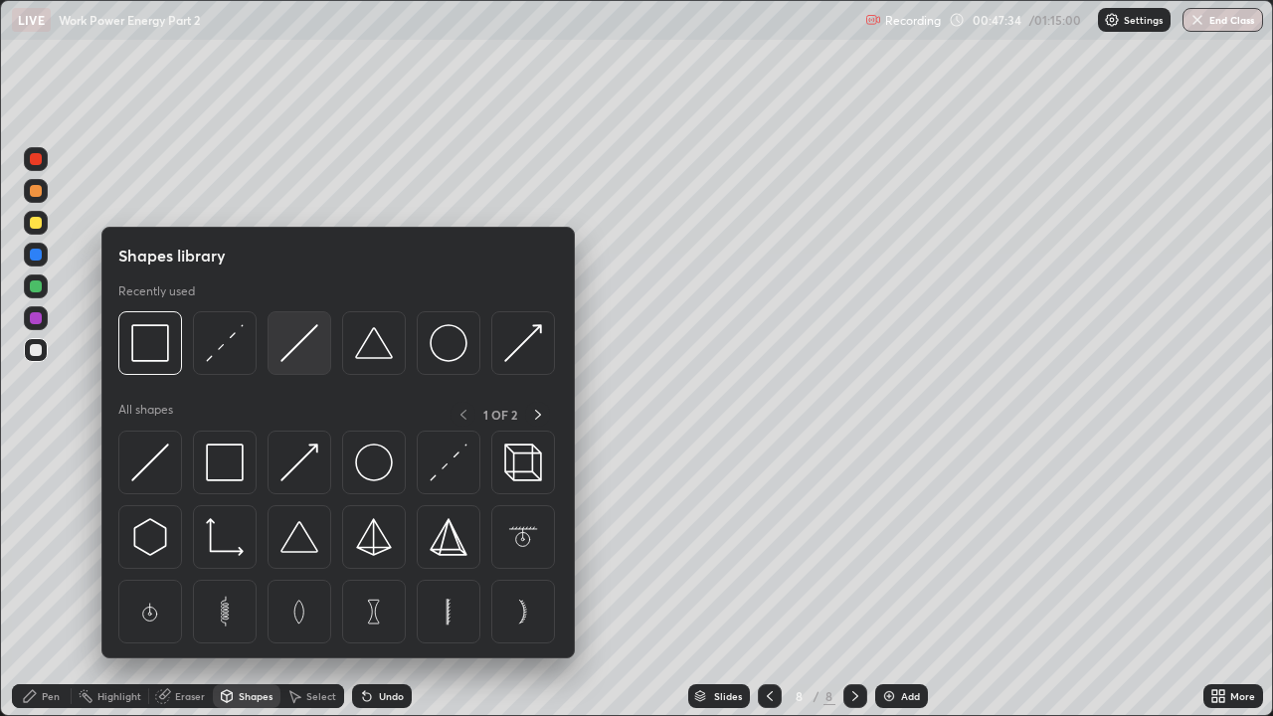
click at [294, 345] on img at bounding box center [299, 343] width 38 height 38
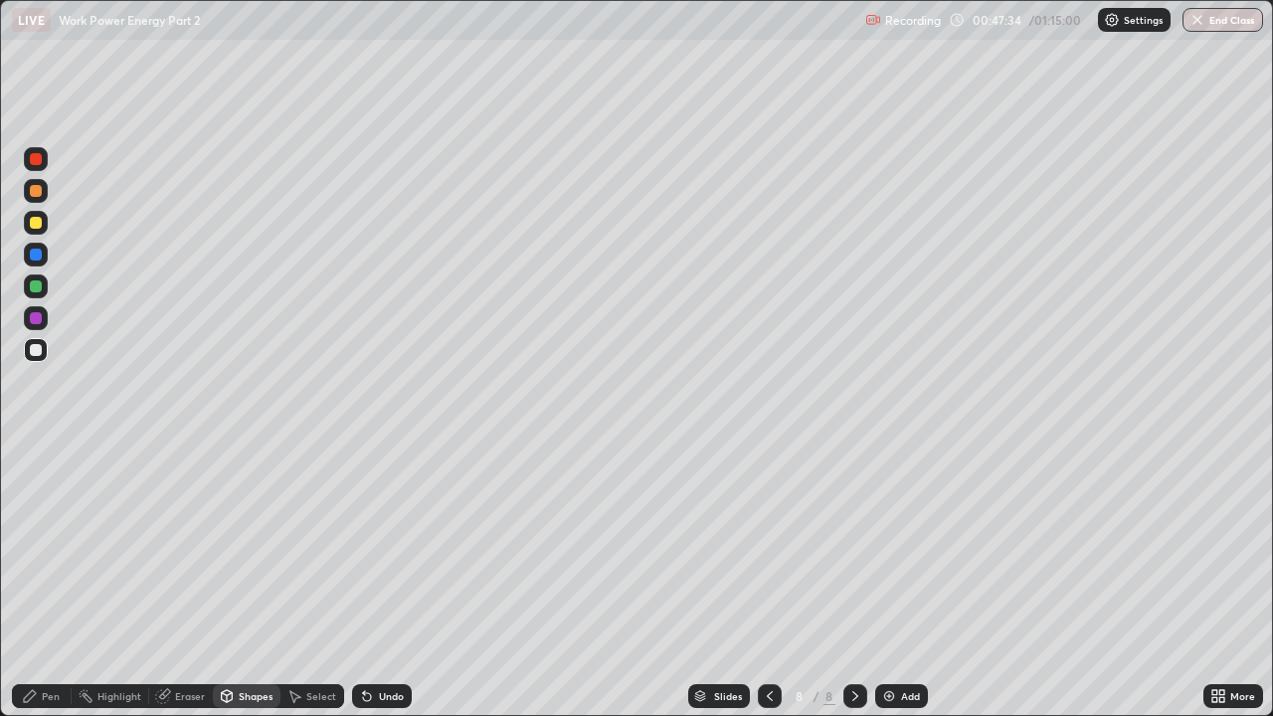
click at [38, 348] on div at bounding box center [36, 350] width 12 height 12
click at [39, 320] on div at bounding box center [36, 318] width 12 height 12
click at [28, 547] on icon at bounding box center [30, 696] width 12 height 12
click at [315, 547] on div "Select" at bounding box center [321, 696] width 30 height 10
click at [314, 547] on div "Select" at bounding box center [321, 696] width 30 height 10
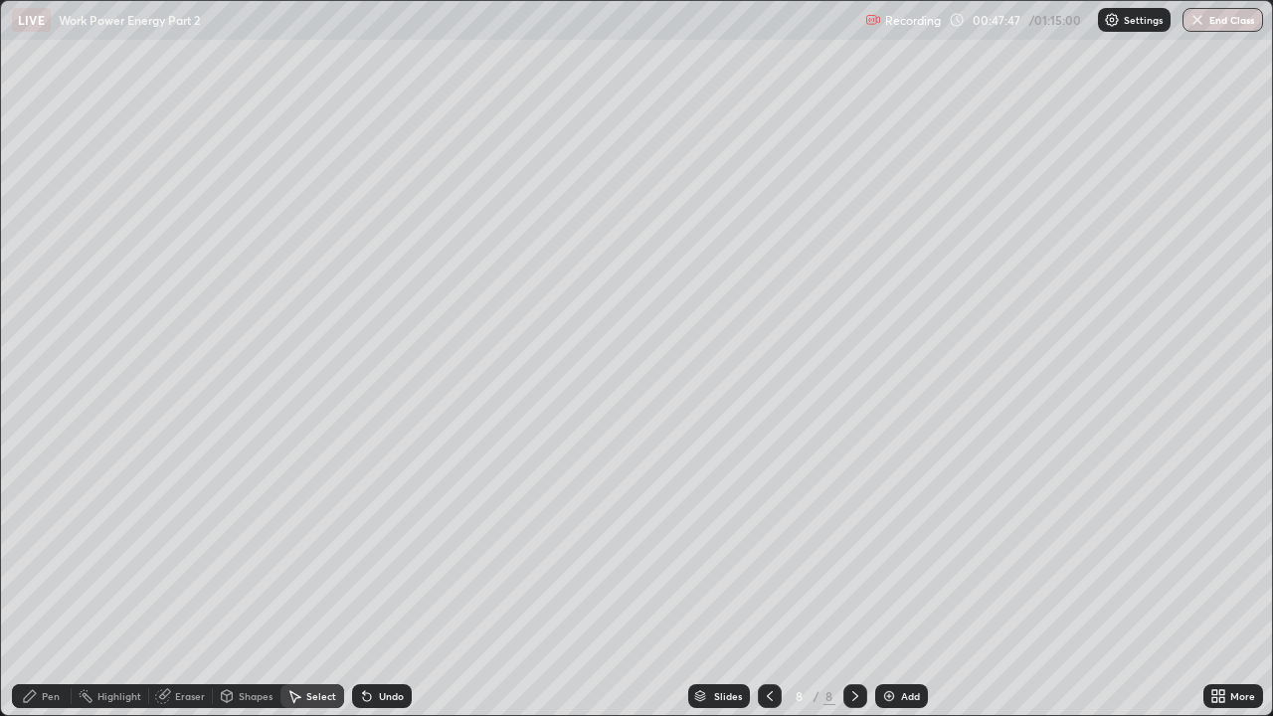
click at [314, 547] on div "Select" at bounding box center [321, 696] width 30 height 10
click at [34, 547] on icon at bounding box center [30, 696] width 12 height 12
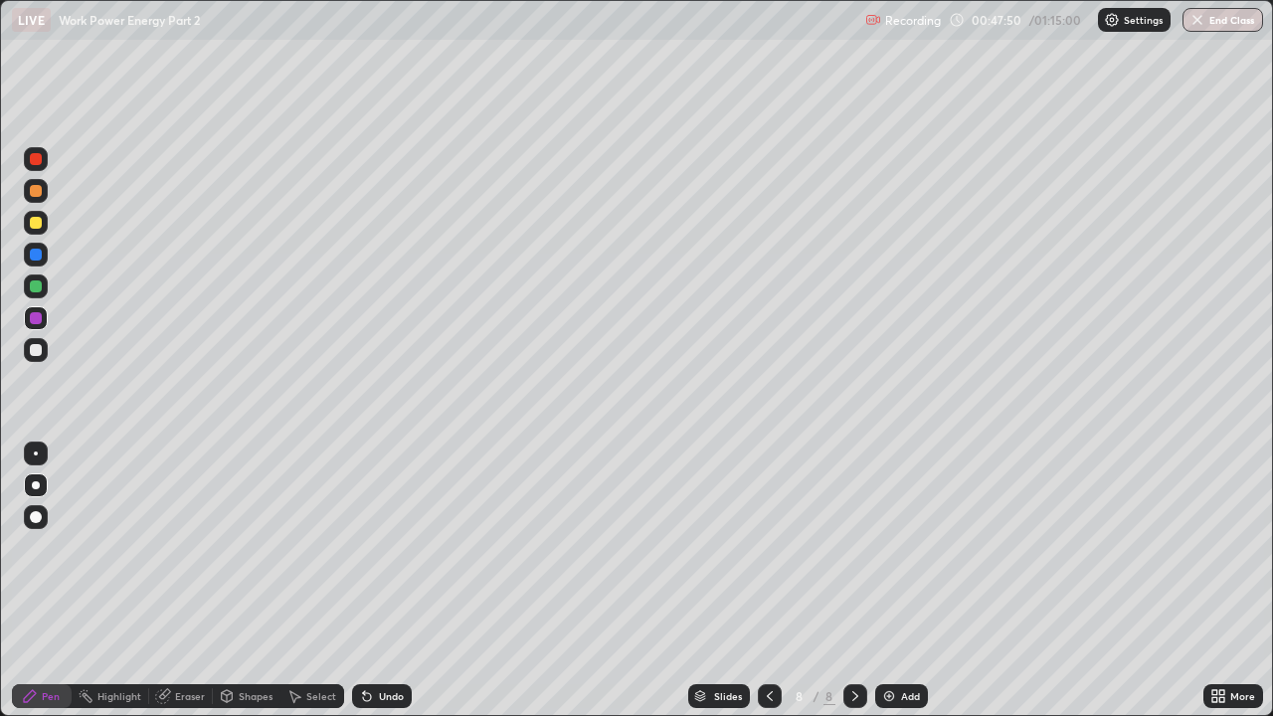
click at [379, 547] on div "Undo" at bounding box center [391, 696] width 25 height 10
click at [380, 547] on div "Undo" at bounding box center [391, 696] width 25 height 10
click at [382, 547] on div "Undo" at bounding box center [382, 696] width 60 height 24
click at [32, 288] on div at bounding box center [36, 286] width 12 height 12
click at [372, 547] on div "Undo" at bounding box center [382, 696] width 60 height 24
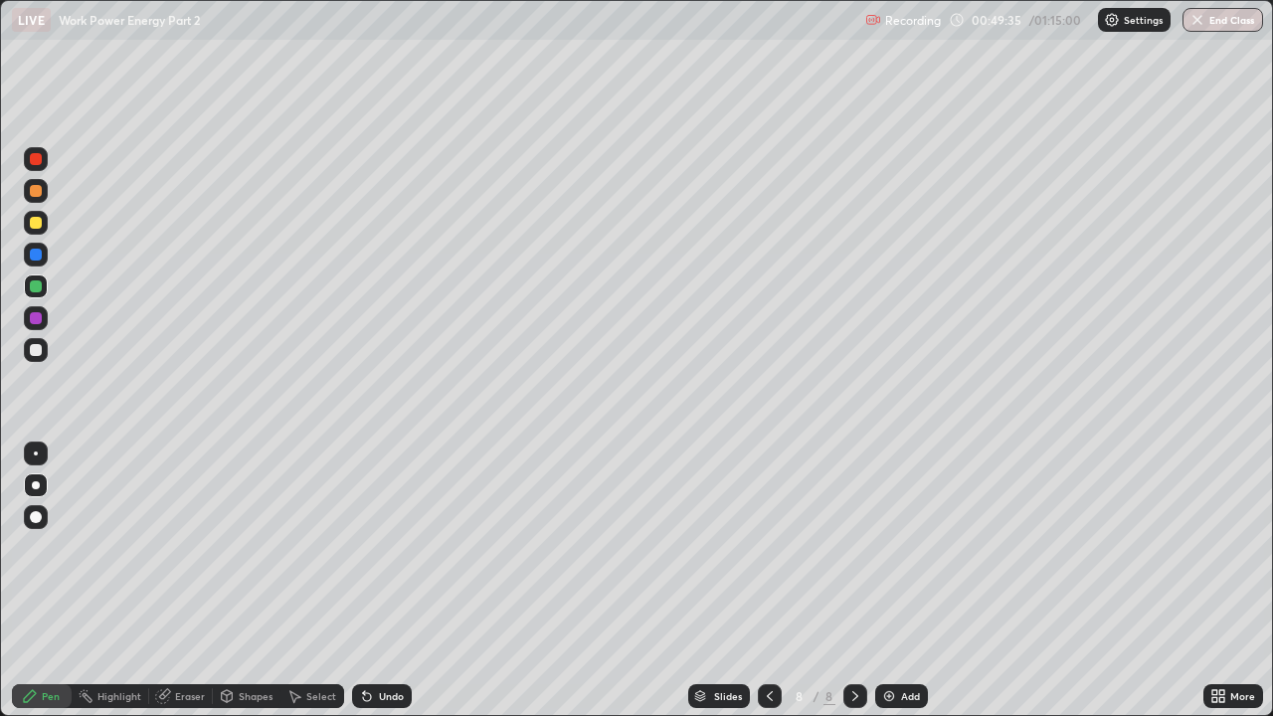
click at [39, 348] on div at bounding box center [36, 350] width 12 height 12
click at [188, 547] on div "Eraser" at bounding box center [190, 696] width 30 height 10
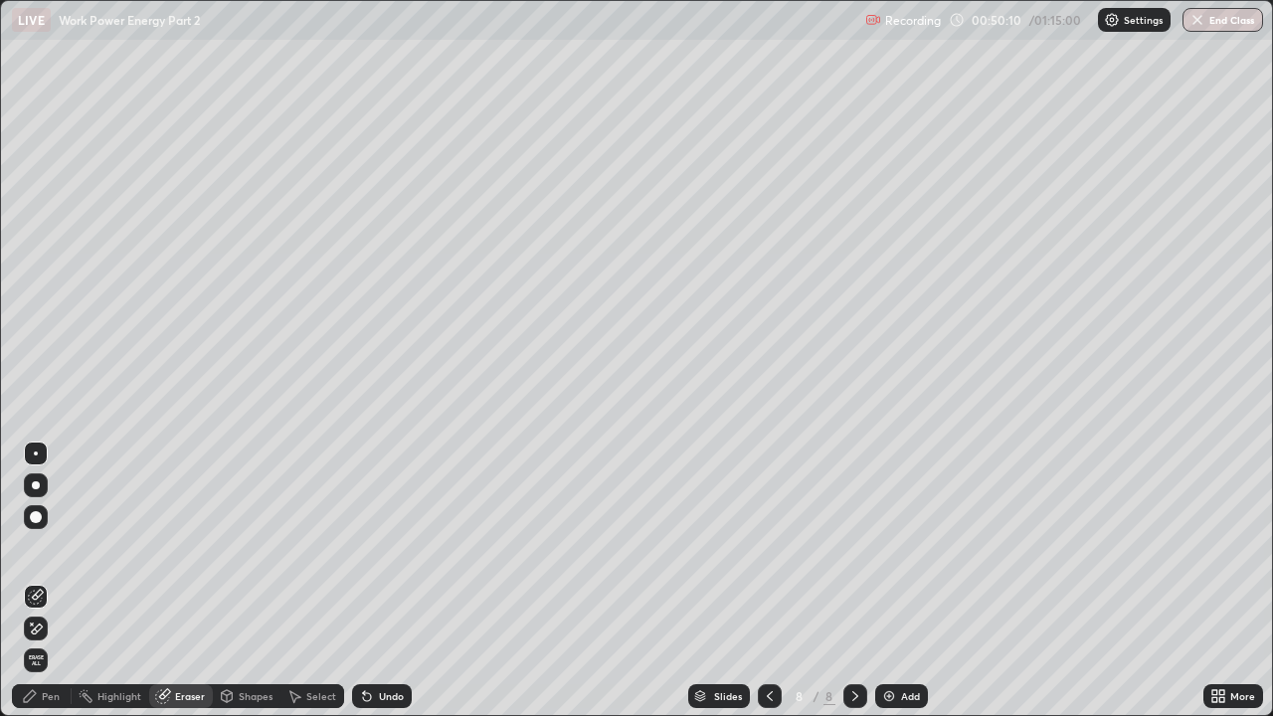
click at [38, 547] on div "Pen" at bounding box center [42, 696] width 60 height 24
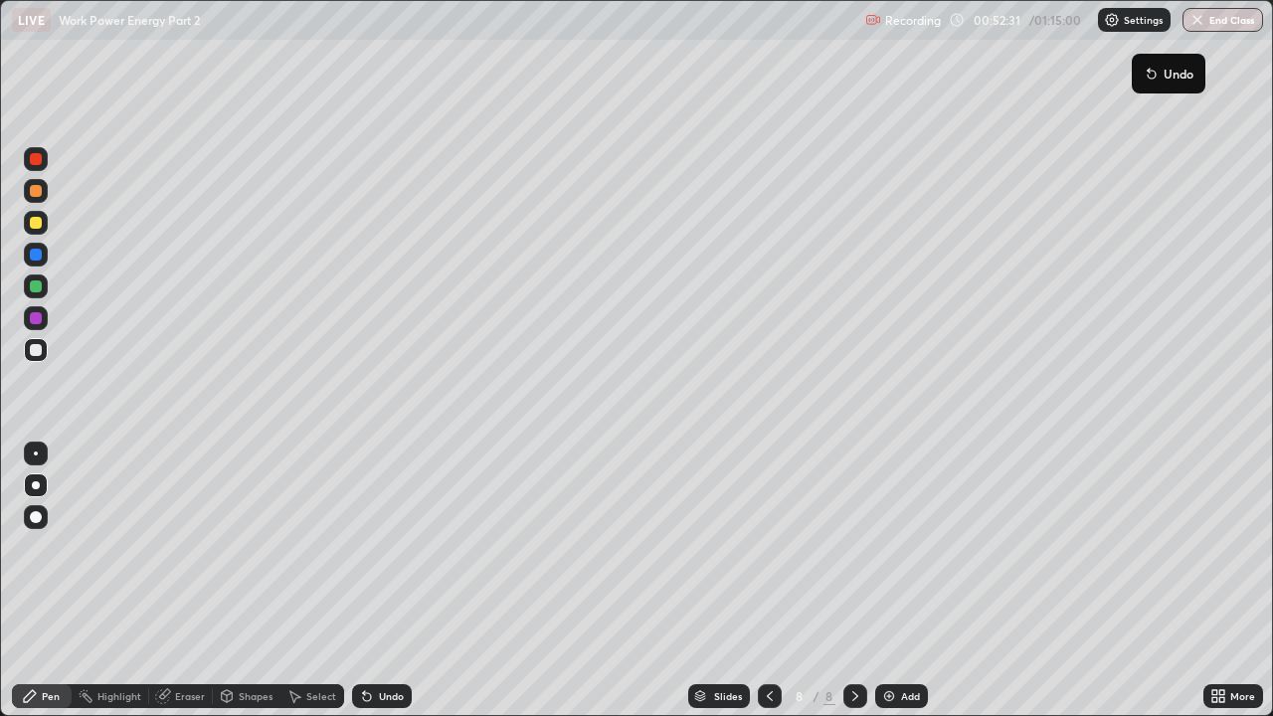
click at [393, 547] on div "Undo" at bounding box center [382, 696] width 60 height 24
click at [386, 547] on div "Undo" at bounding box center [382, 696] width 60 height 24
click at [383, 547] on div "Undo" at bounding box center [391, 696] width 25 height 10
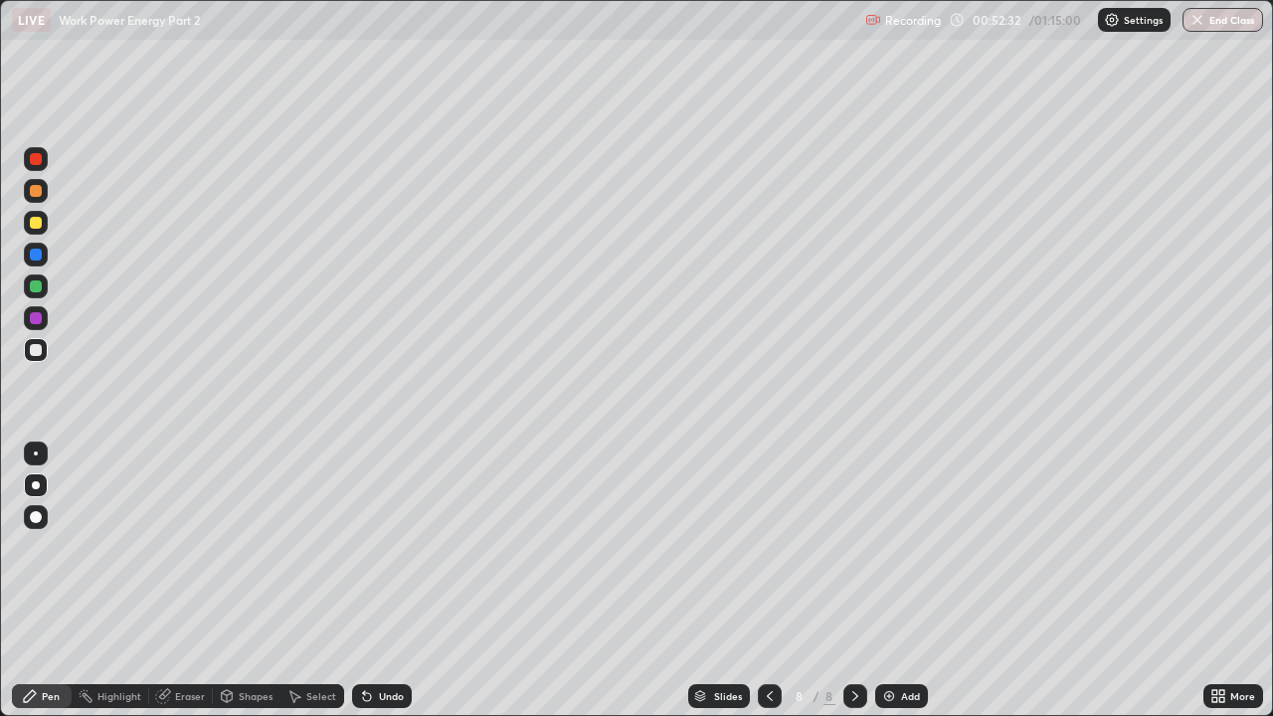
click at [383, 547] on div "Undo" at bounding box center [391, 696] width 25 height 10
click at [382, 547] on div "Undo" at bounding box center [391, 696] width 25 height 10
click at [383, 547] on div "Undo" at bounding box center [391, 696] width 25 height 10
click at [386, 547] on div "Undo" at bounding box center [391, 696] width 25 height 10
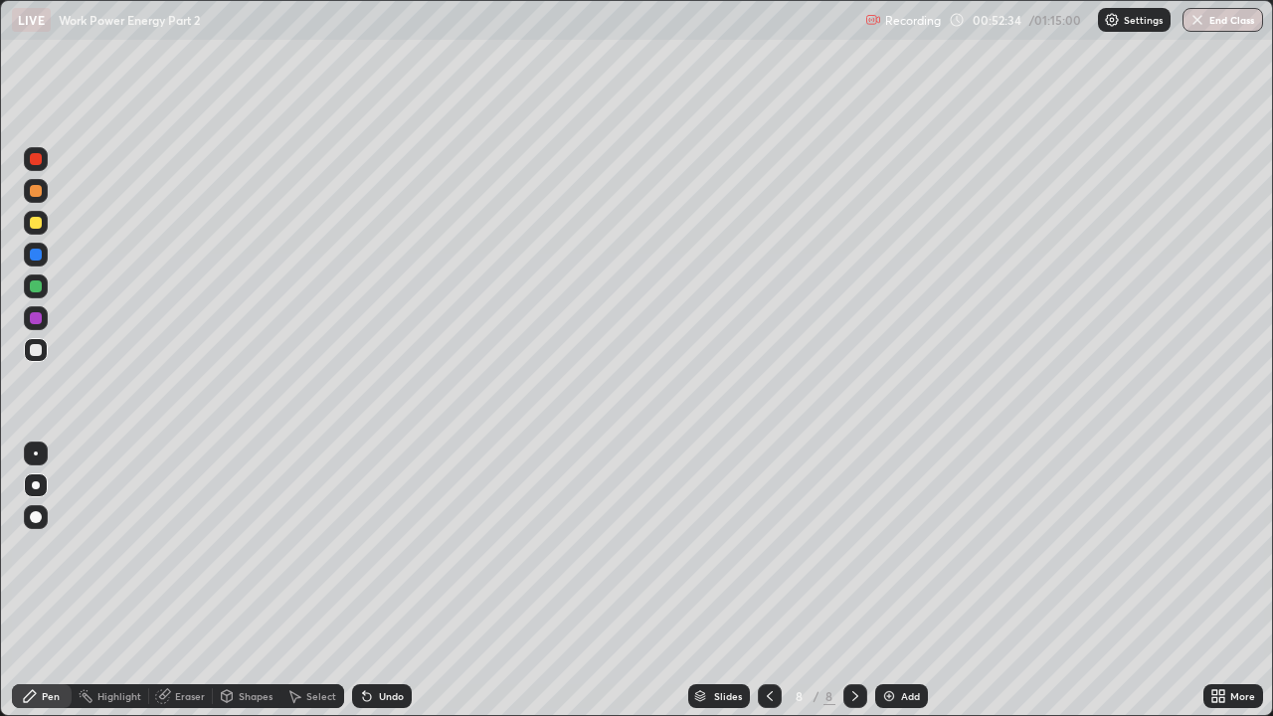
click at [383, 547] on div "Undo" at bounding box center [391, 696] width 25 height 10
click at [909, 547] on div "Add" at bounding box center [910, 696] width 19 height 10
click at [30, 290] on div at bounding box center [36, 286] width 24 height 24
click at [32, 314] on div at bounding box center [36, 318] width 12 height 12
click at [33, 350] on div at bounding box center [36, 350] width 12 height 12
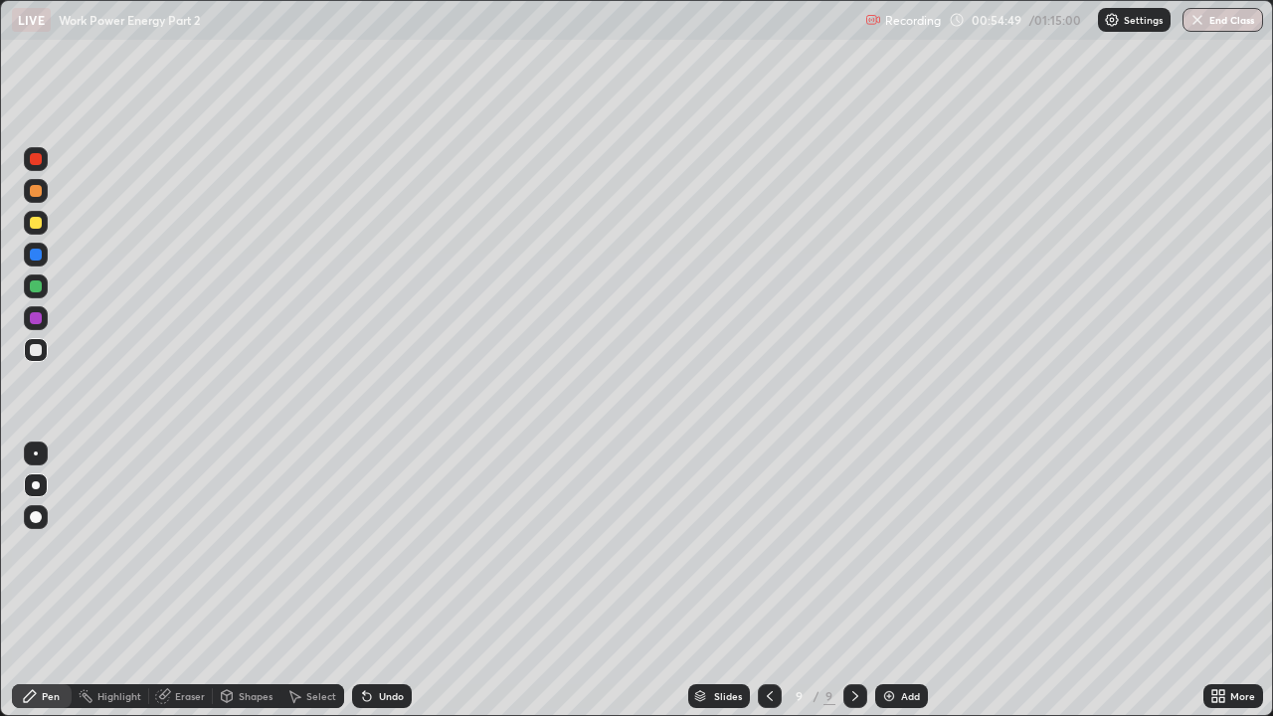
click at [39, 192] on div at bounding box center [36, 191] width 12 height 12
click at [181, 547] on div "Eraser" at bounding box center [190, 696] width 30 height 10
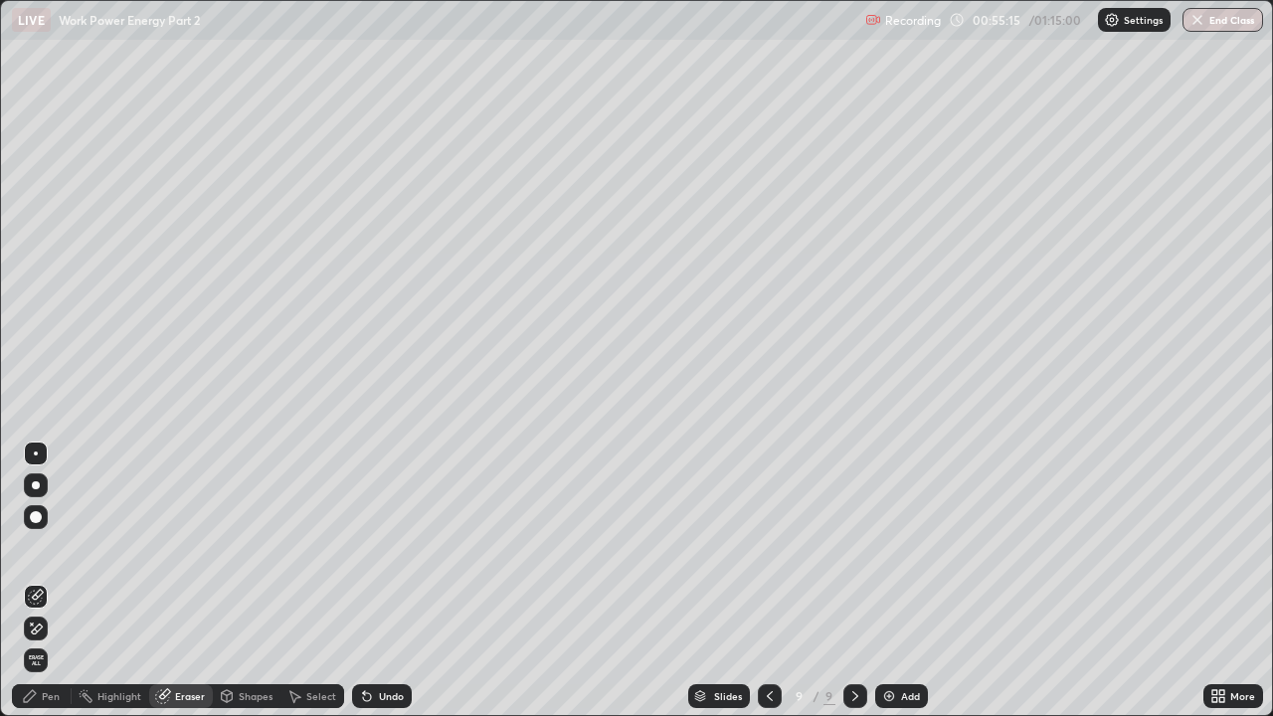
click at [35, 521] on div at bounding box center [36, 517] width 12 height 12
click at [53, 547] on div "Pen" at bounding box center [51, 696] width 18 height 10
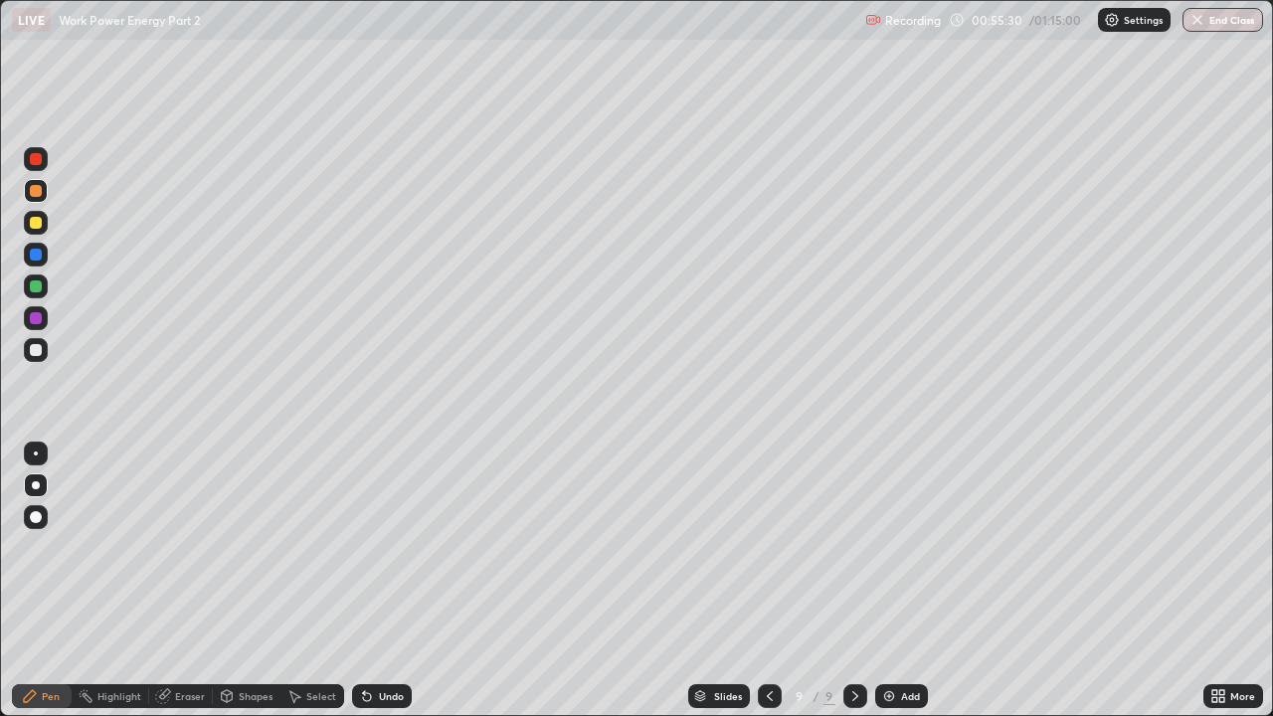
click at [381, 547] on div "Undo" at bounding box center [391, 696] width 25 height 10
click at [385, 547] on div "Undo" at bounding box center [391, 696] width 25 height 10
click at [197, 547] on div "Eraser" at bounding box center [190, 696] width 30 height 10
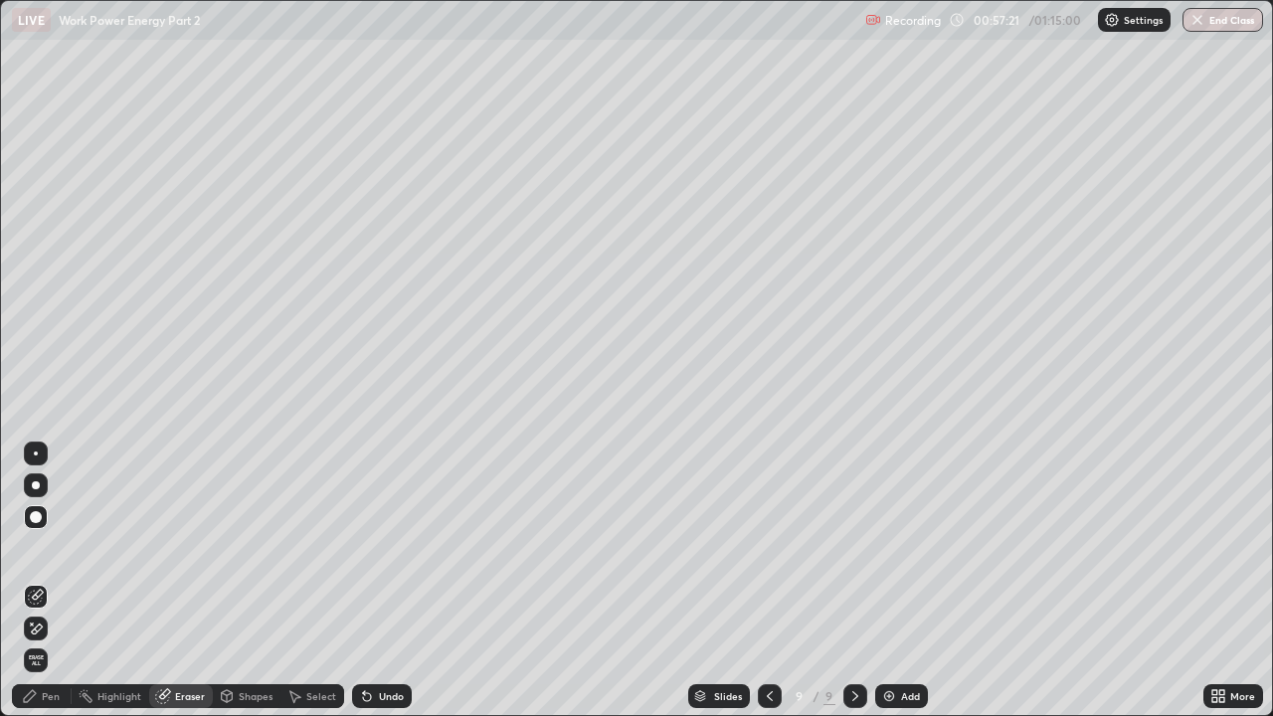
click at [49, 547] on div "Pen" at bounding box center [42, 696] width 60 height 24
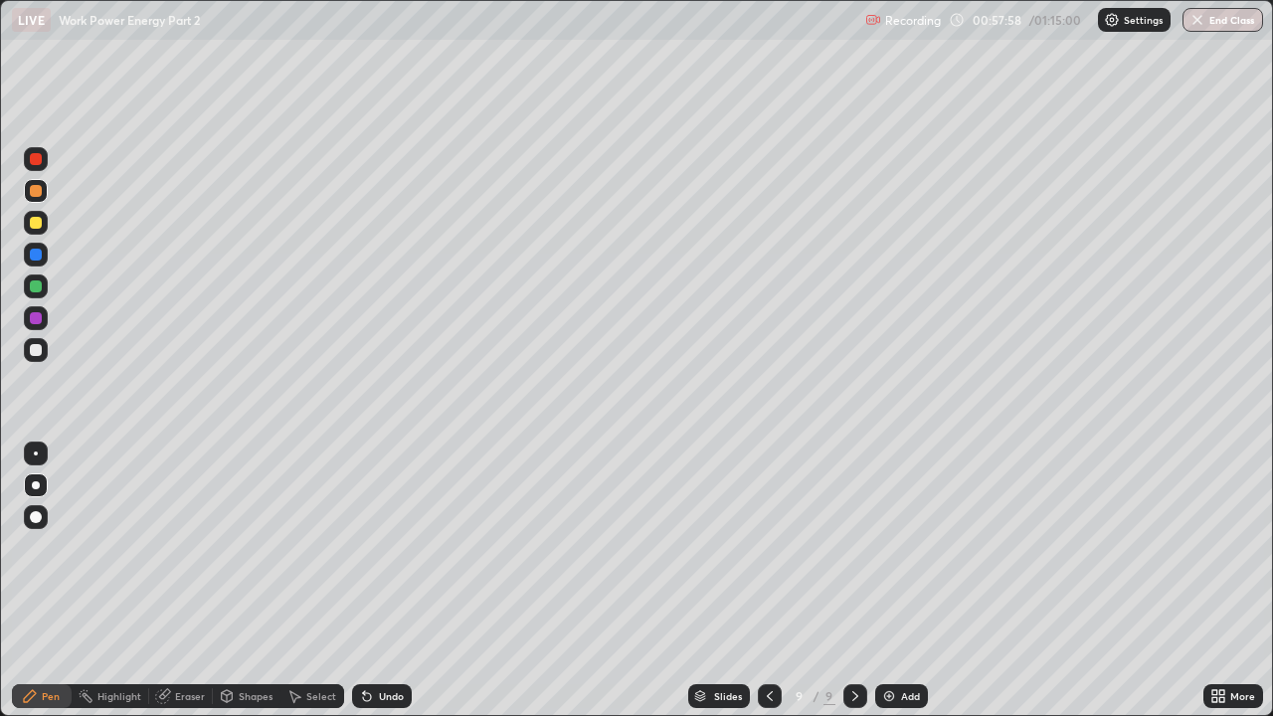
click at [770, 547] on icon at bounding box center [770, 696] width 16 height 16
click at [854, 547] on icon at bounding box center [855, 696] width 16 height 16
click at [30, 351] on div at bounding box center [36, 350] width 12 height 12
click at [769, 547] on div at bounding box center [770, 696] width 24 height 24
click at [843, 547] on div at bounding box center [855, 696] width 24 height 24
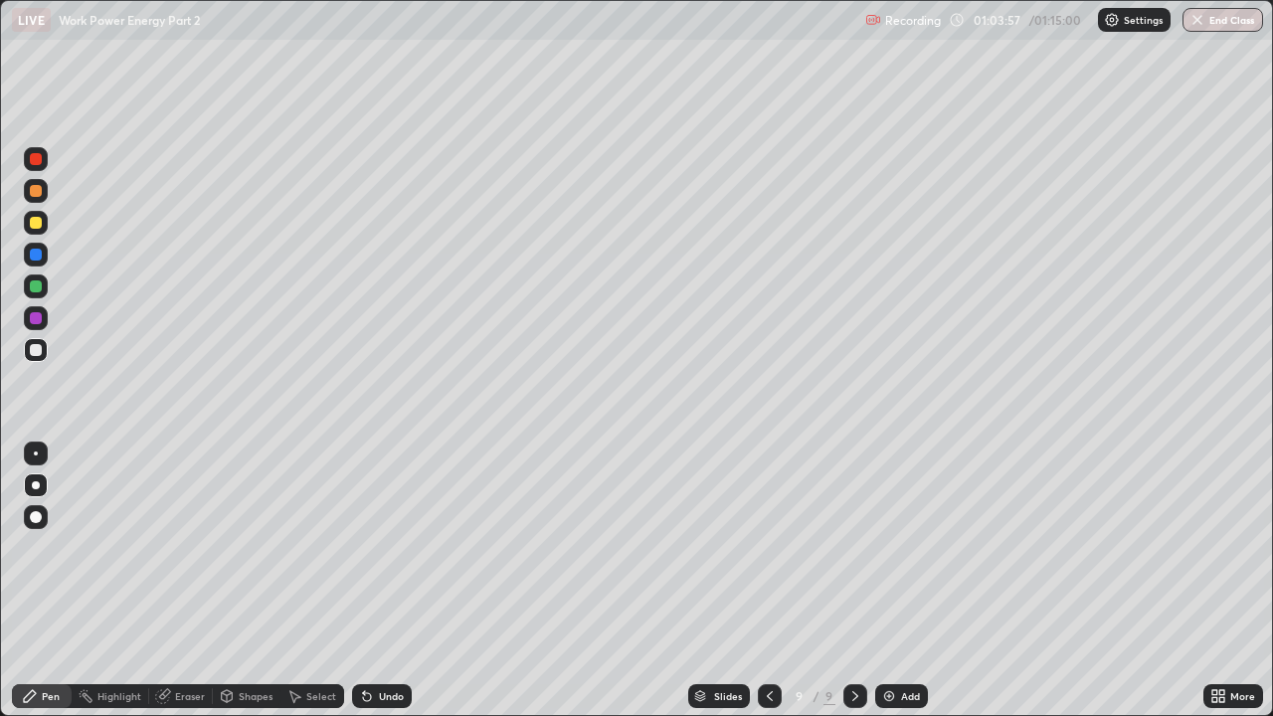
click at [769, 547] on icon at bounding box center [770, 696] width 16 height 16
click at [854, 547] on icon at bounding box center [855, 696] width 16 height 16
click at [769, 547] on icon at bounding box center [770, 696] width 16 height 16
click at [853, 547] on icon at bounding box center [855, 696] width 16 height 16
click at [768, 547] on icon at bounding box center [770, 696] width 16 height 16
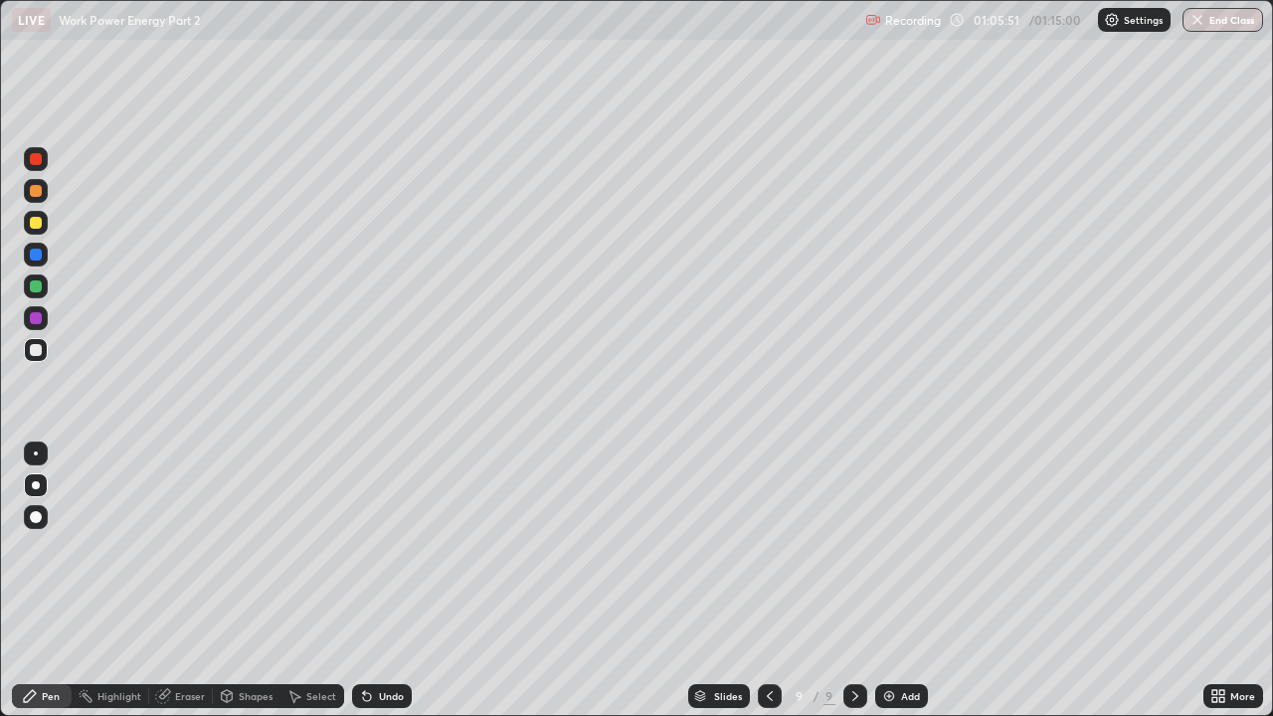
click at [767, 547] on icon at bounding box center [770, 696] width 6 height 10
click at [768, 547] on icon at bounding box center [770, 696] width 16 height 16
click at [853, 547] on icon at bounding box center [855, 696] width 6 height 10
click at [852, 547] on icon at bounding box center [855, 696] width 6 height 10
click at [855, 547] on icon at bounding box center [855, 696] width 6 height 10
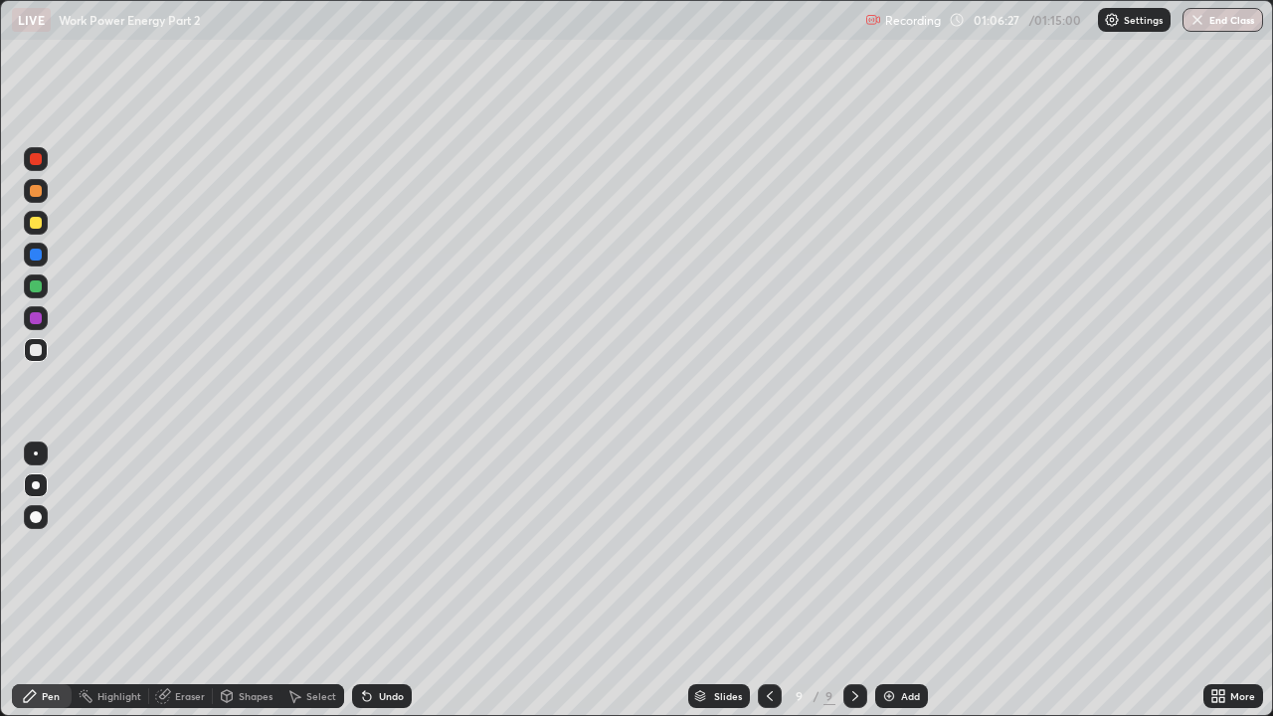
click at [897, 547] on div "Add" at bounding box center [901, 696] width 53 height 24
click at [41, 227] on div at bounding box center [36, 223] width 12 height 12
click at [374, 547] on div "Undo" at bounding box center [382, 696] width 60 height 24
click at [373, 547] on div "Undo" at bounding box center [382, 696] width 60 height 24
click at [185, 547] on div "Eraser" at bounding box center [181, 696] width 64 height 24
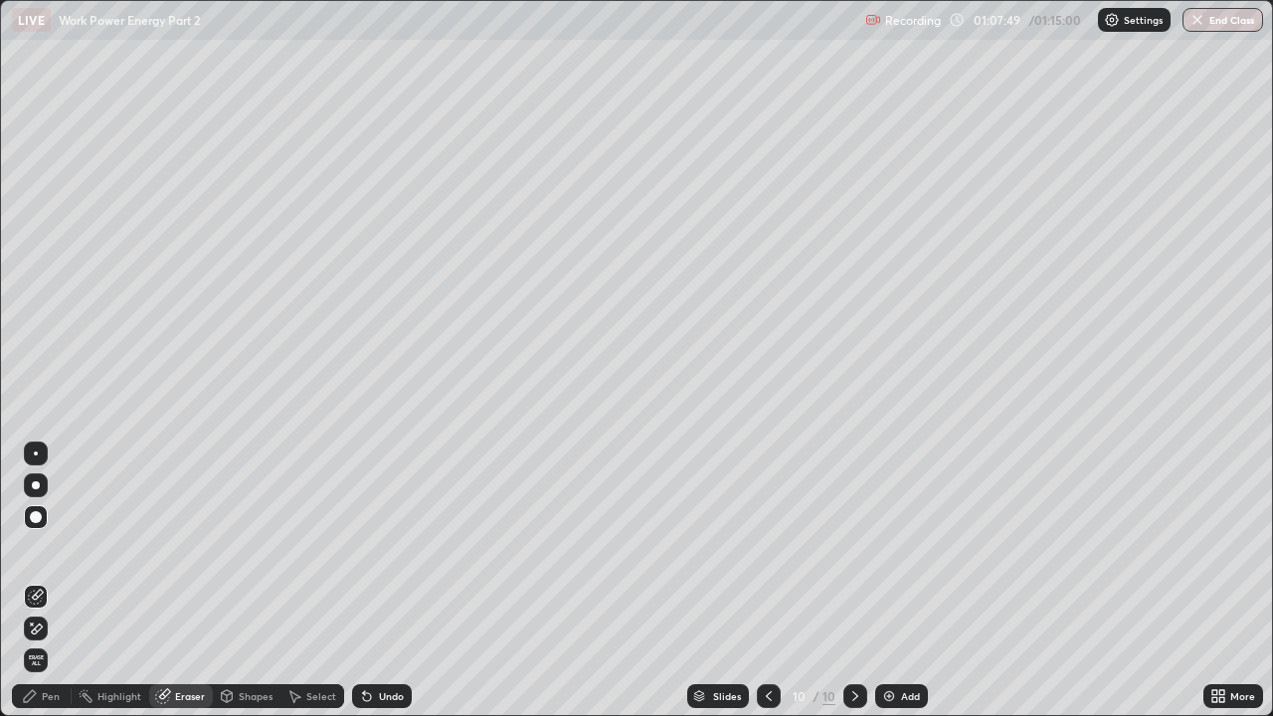
click at [33, 547] on icon at bounding box center [30, 696] width 16 height 16
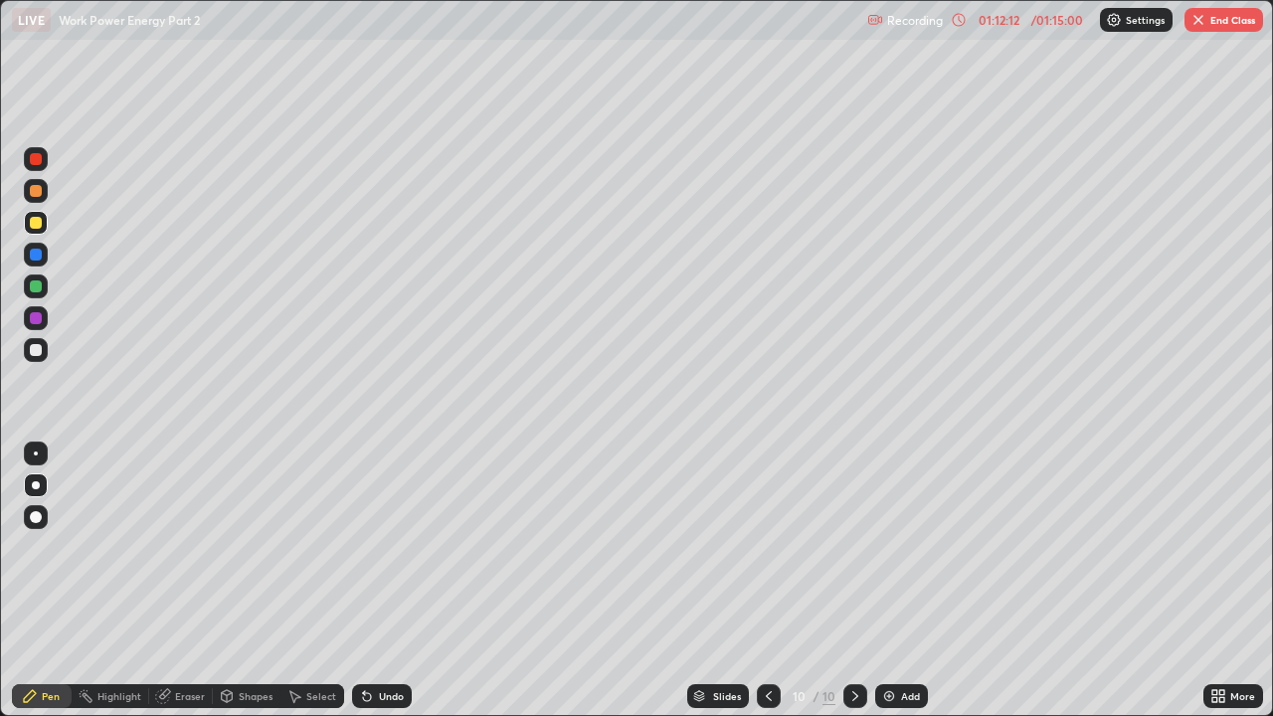
click at [1246, 15] on button "End Class" at bounding box center [1223, 20] width 79 height 24
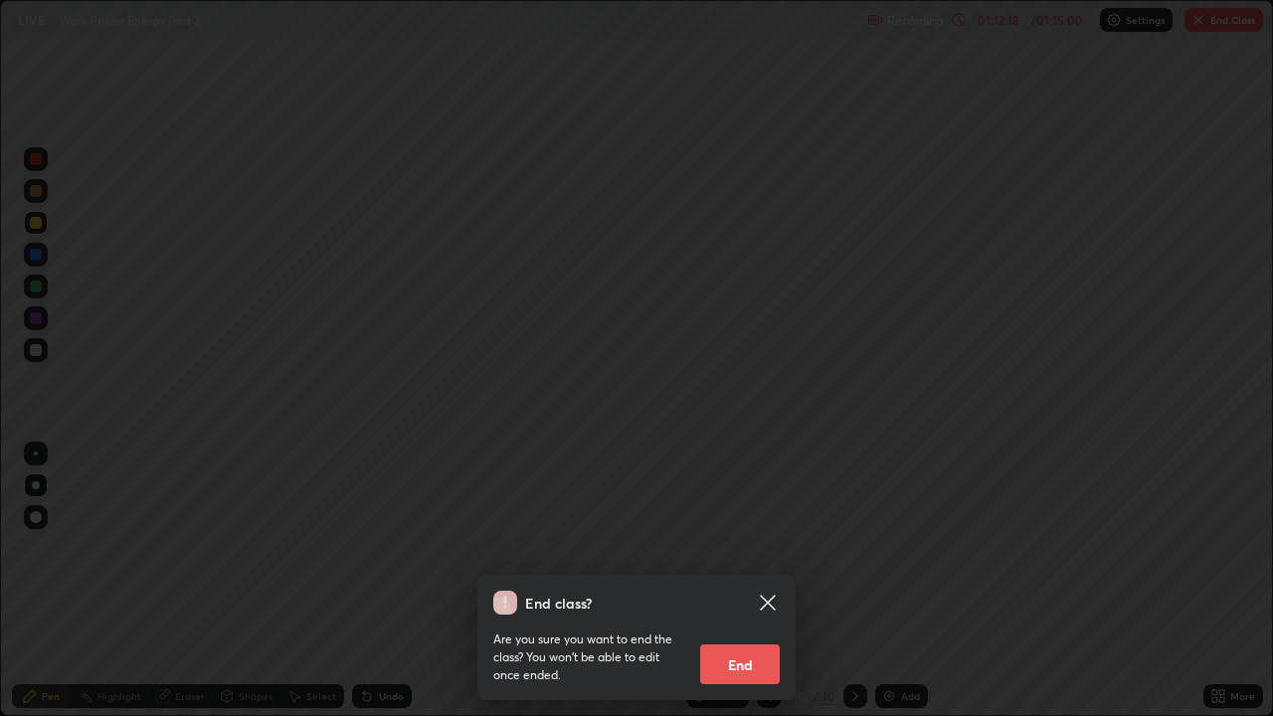
click at [735, 547] on button "End" at bounding box center [740, 664] width 80 height 40
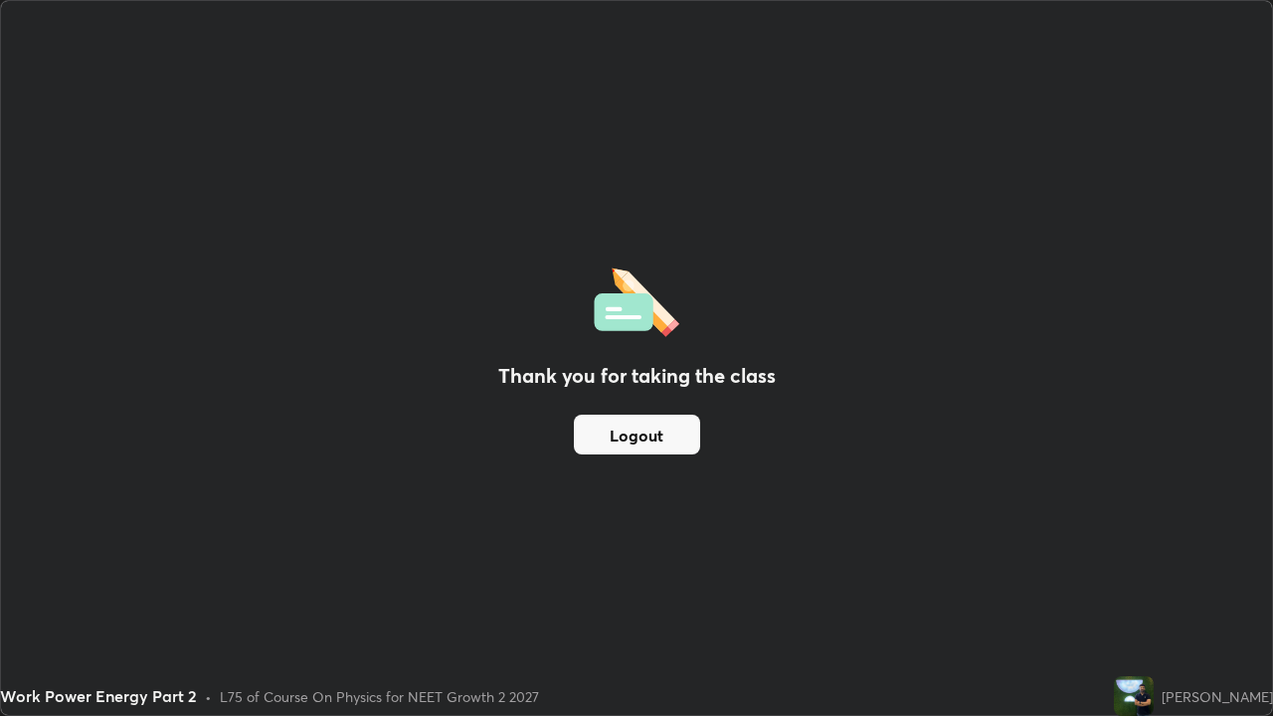
click at [634, 433] on button "Logout" at bounding box center [637, 435] width 126 height 40
